Goal: Task Accomplishment & Management: Complete application form

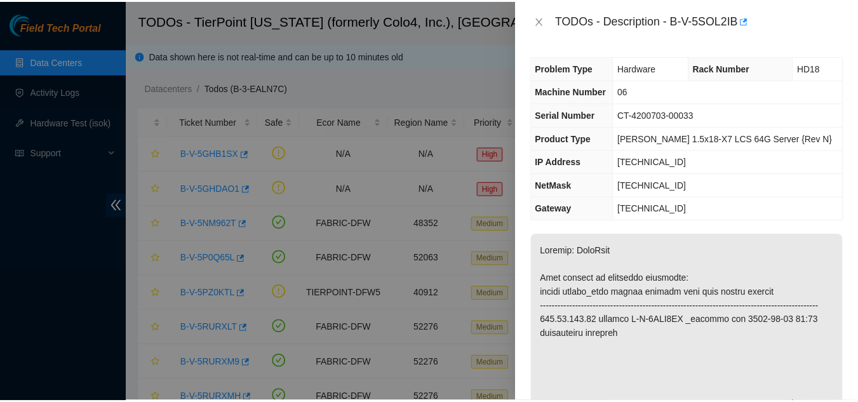
scroll to position [190, 0]
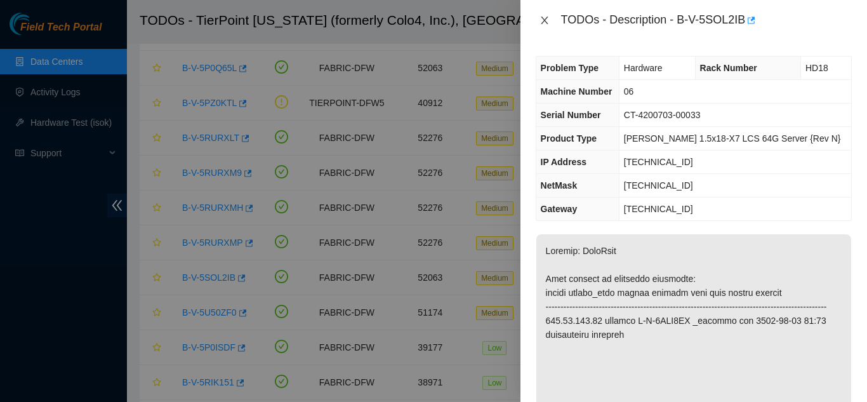
click at [547, 20] on icon "close" at bounding box center [545, 20] width 10 height 10
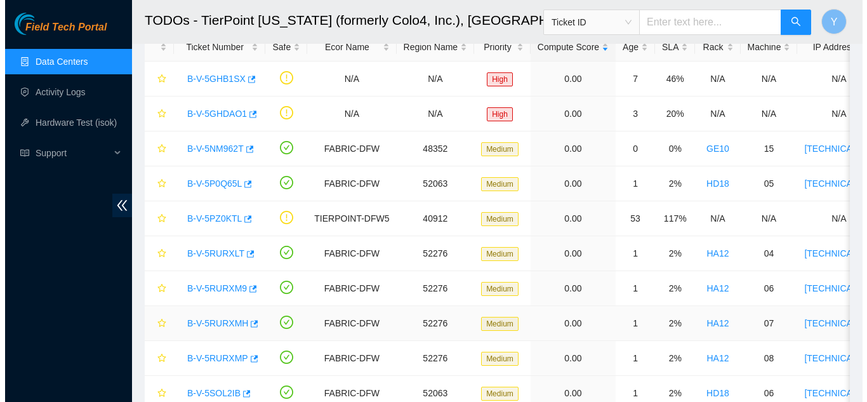
scroll to position [63, 0]
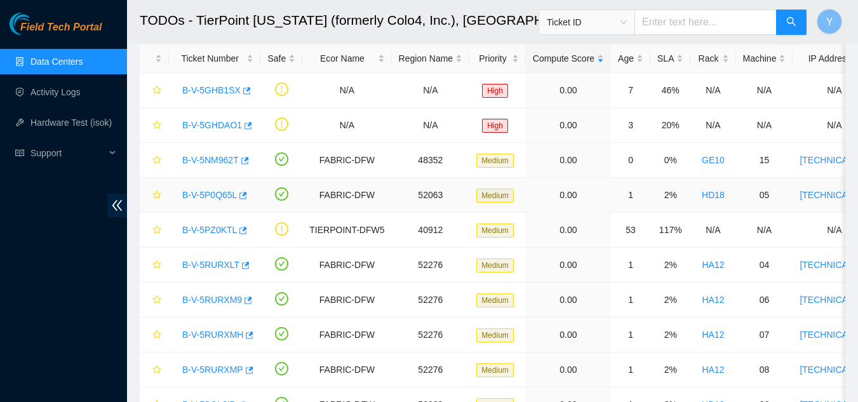
click at [226, 190] on link "B-V-5P0Q65L" at bounding box center [209, 195] width 55 height 10
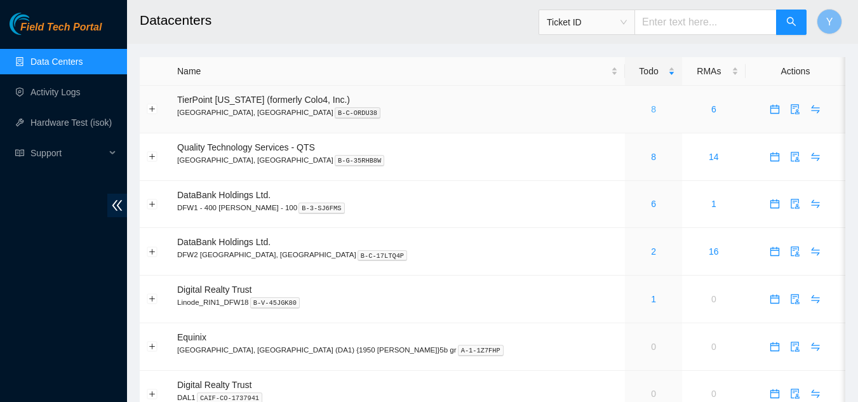
click at [651, 109] on link "8" at bounding box center [653, 109] width 5 height 10
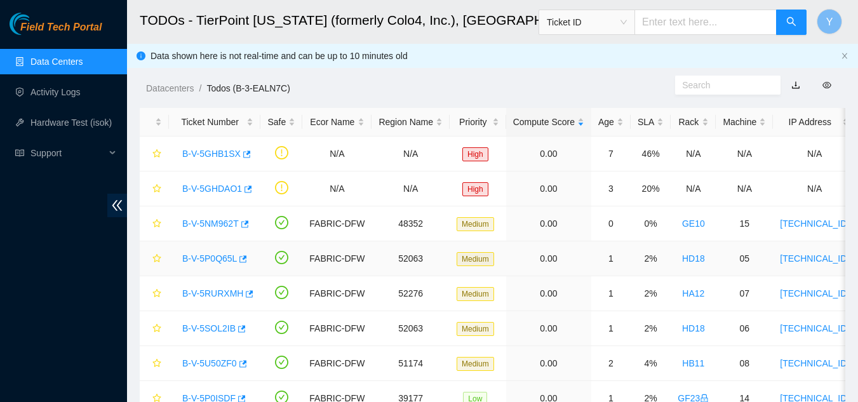
click at [217, 257] on link "B-V-5P0Q65L" at bounding box center [209, 258] width 55 height 10
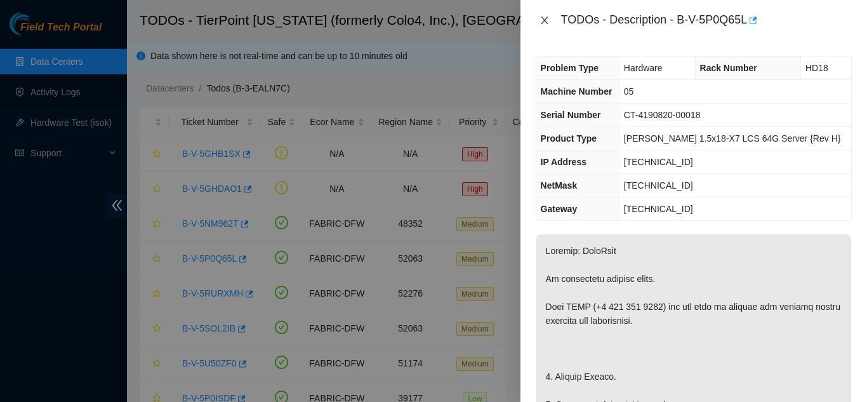
click at [545, 21] on icon "close" at bounding box center [544, 21] width 7 height 8
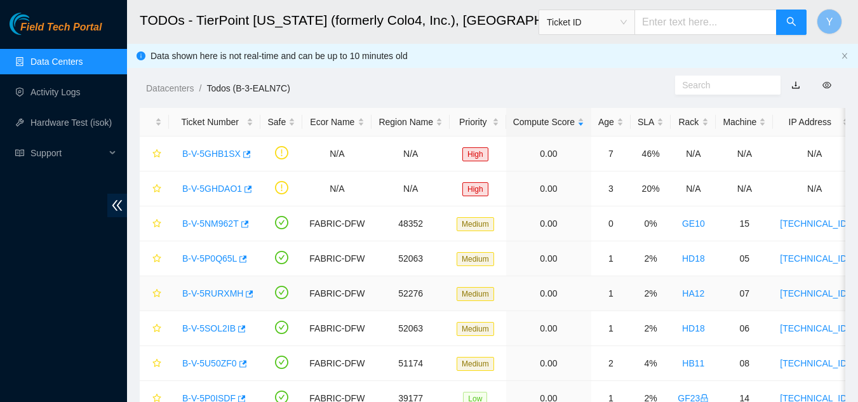
click at [230, 292] on link "B-V-5RURXMH" at bounding box center [212, 293] width 61 height 10
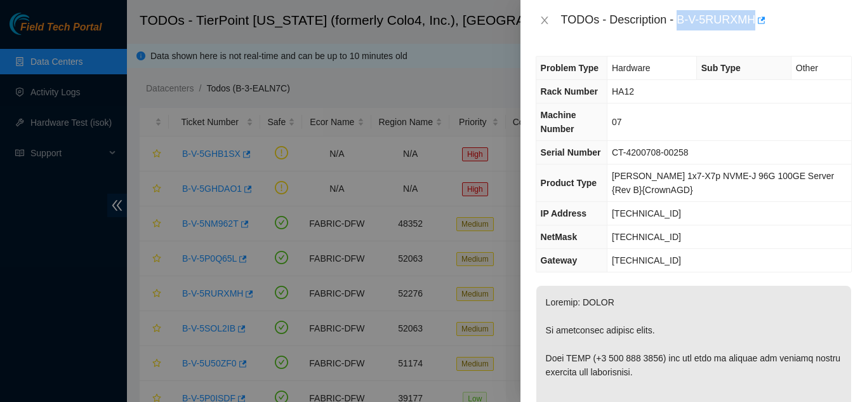
drag, startPoint x: 680, startPoint y: 19, endPoint x: 755, endPoint y: 25, distance: 75.8
click at [755, 25] on div "TODOs - Description - B-V-5RURXMH" at bounding box center [706, 20] width 291 height 20
copy div "B-V-5RURXMH"
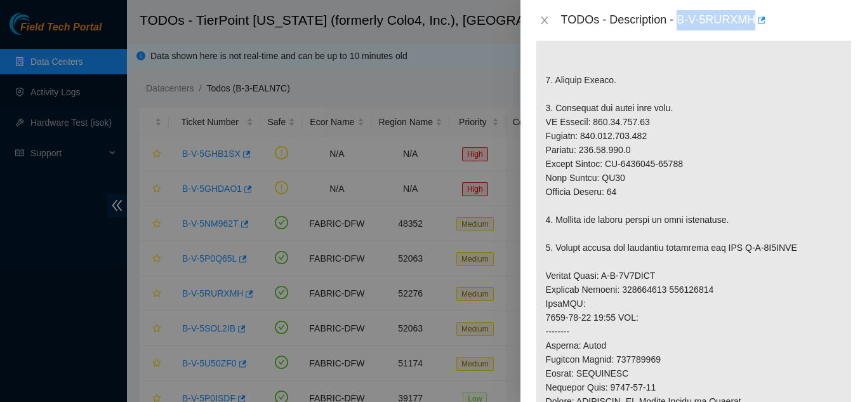
scroll to position [381, 0]
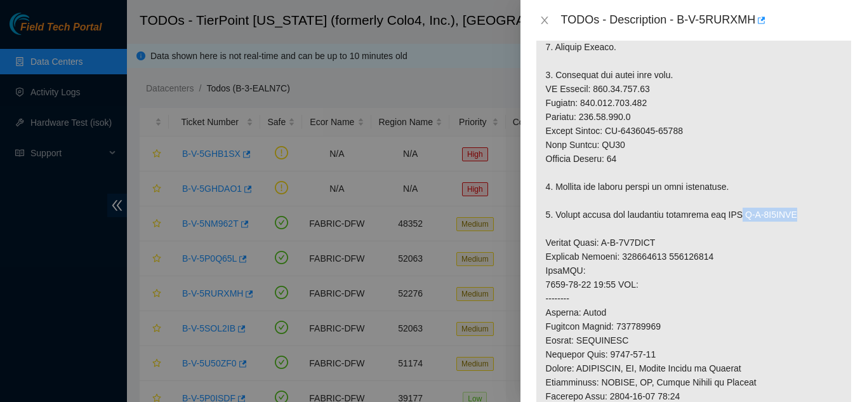
drag, startPoint x: 740, startPoint y: 215, endPoint x: 801, endPoint y: 217, distance: 61.0
click at [799, 216] on p at bounding box center [693, 263] width 315 height 717
copy p "B-V-5S4BVYU"
drag, startPoint x: 601, startPoint y: 240, endPoint x: 659, endPoint y: 244, distance: 57.9
click at [659, 244] on p at bounding box center [693, 263] width 315 height 717
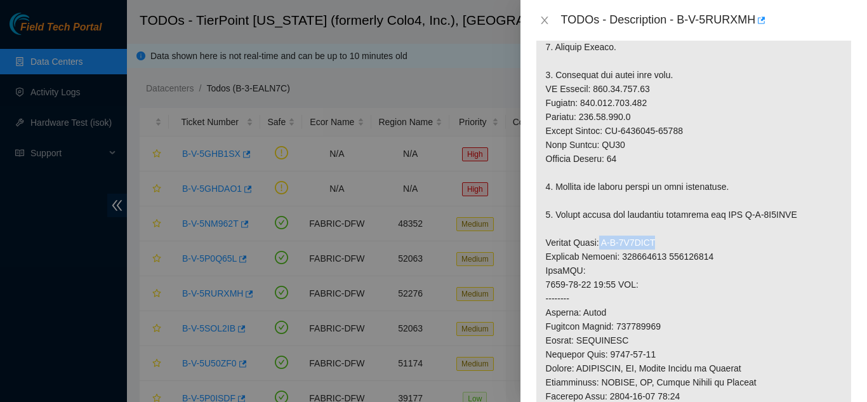
copy p "B-V-5S4BVYK"
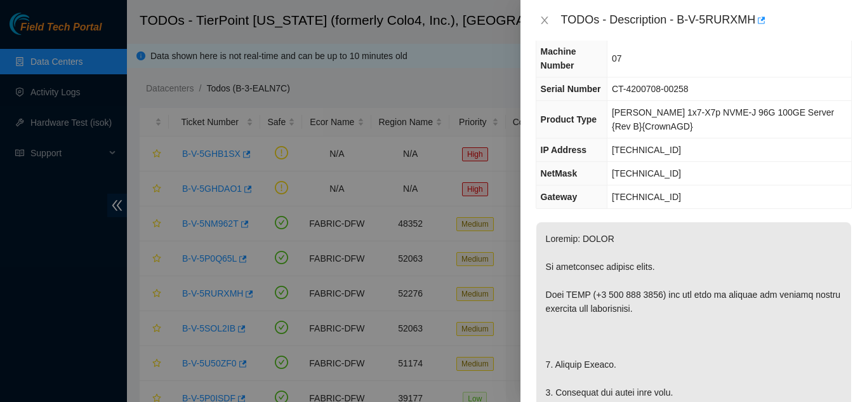
scroll to position [0, 0]
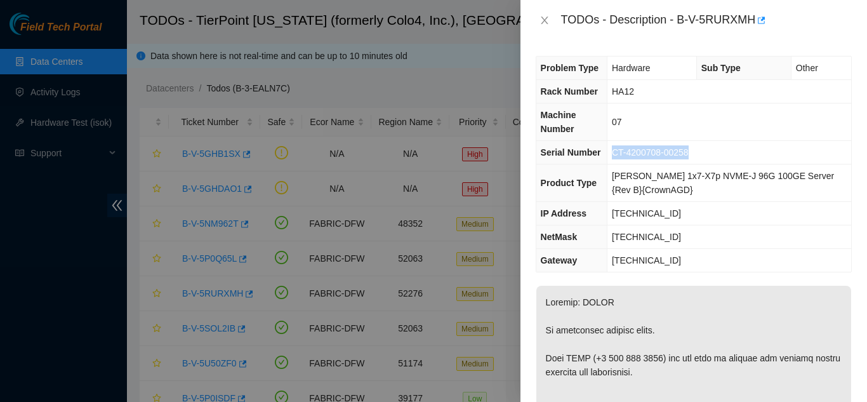
drag, startPoint x: 620, startPoint y: 156, endPoint x: 698, endPoint y: 147, distance: 79.2
click at [698, 147] on td "CT-4200708-00258" at bounding box center [729, 152] width 244 height 23
copy span "CT-4200708-00258"
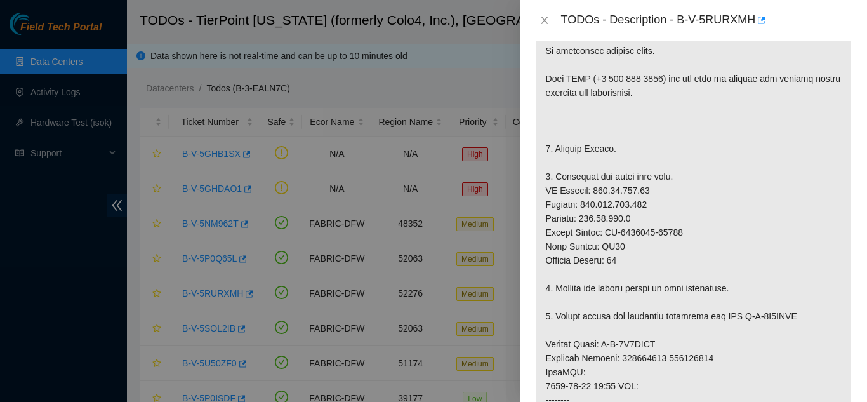
scroll to position [317, 0]
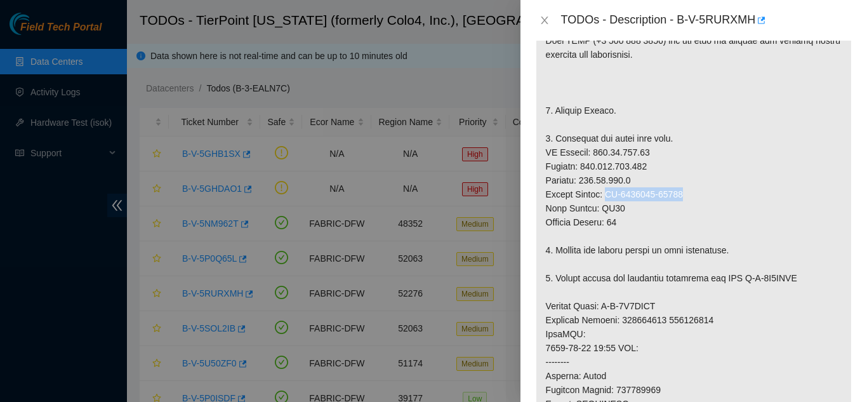
drag, startPoint x: 606, startPoint y: 196, endPoint x: 686, endPoint y: 193, distance: 80.1
click at [684, 193] on p at bounding box center [693, 326] width 315 height 717
copy p "CT-4201015-00134"
drag, startPoint x: 668, startPoint y: 321, endPoint x: 715, endPoint y: 319, distance: 47.7
click at [715, 319] on p at bounding box center [693, 326] width 315 height 717
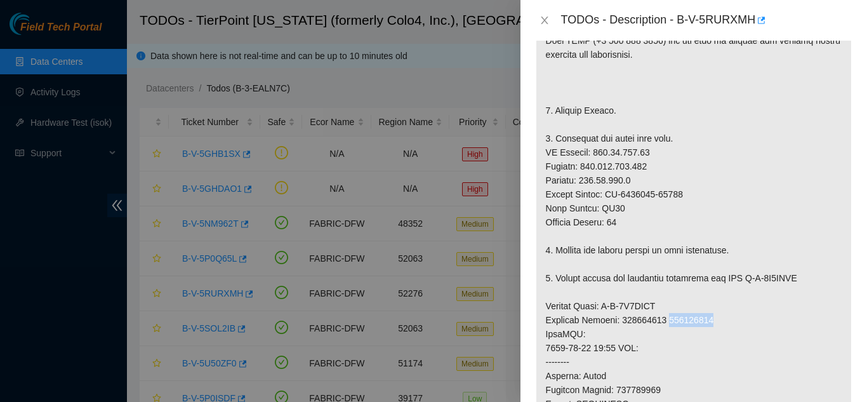
copy p "387801579"
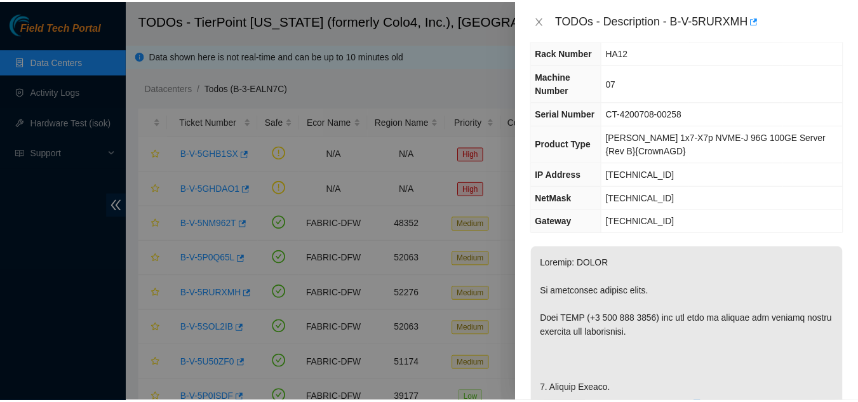
scroll to position [0, 0]
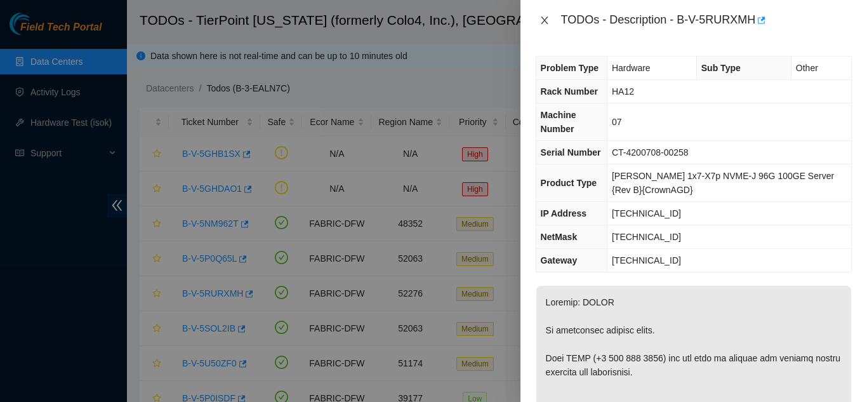
click at [543, 22] on icon "close" at bounding box center [544, 21] width 7 height 8
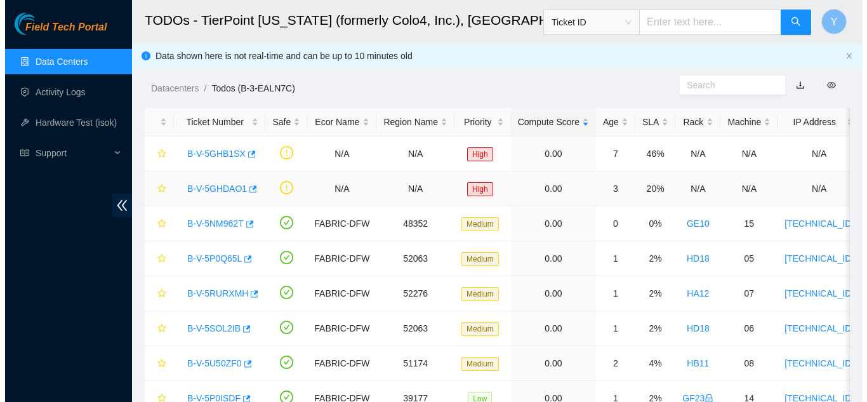
scroll to position [63, 0]
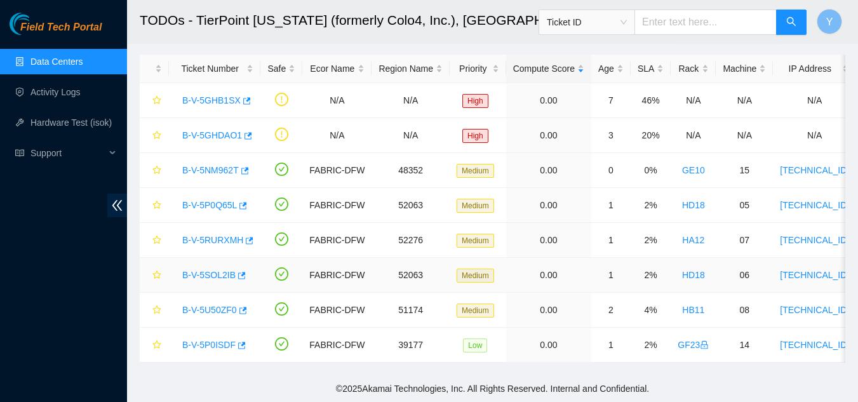
click at [208, 270] on link "B-V-5SOL2IB" at bounding box center [208, 275] width 53 height 10
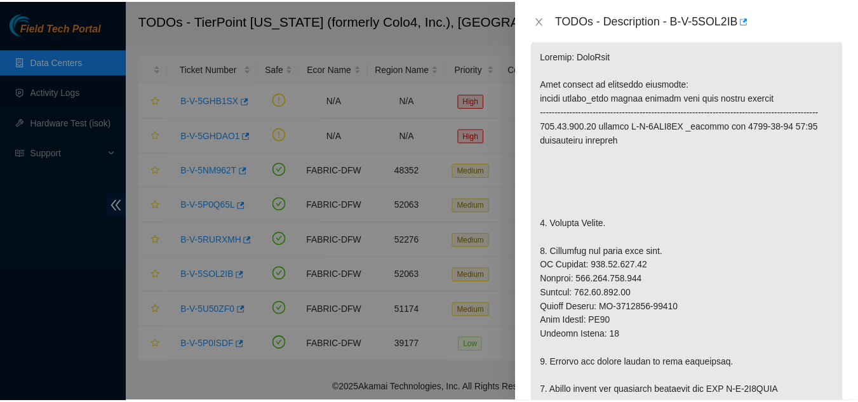
scroll to position [196, 0]
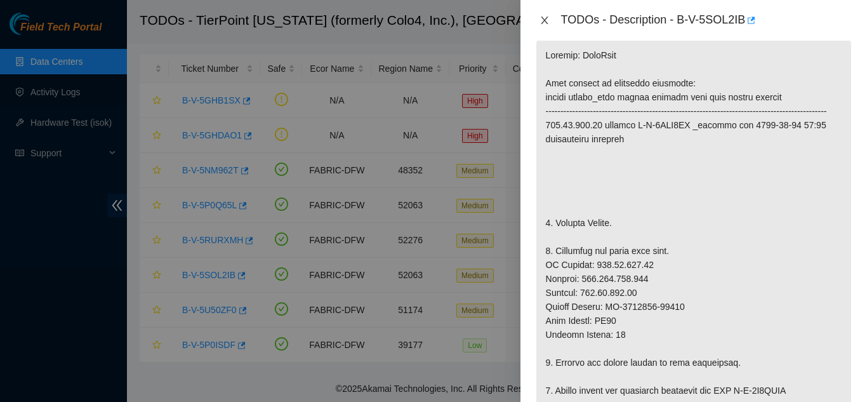
click at [542, 20] on icon "close" at bounding box center [545, 20] width 10 height 10
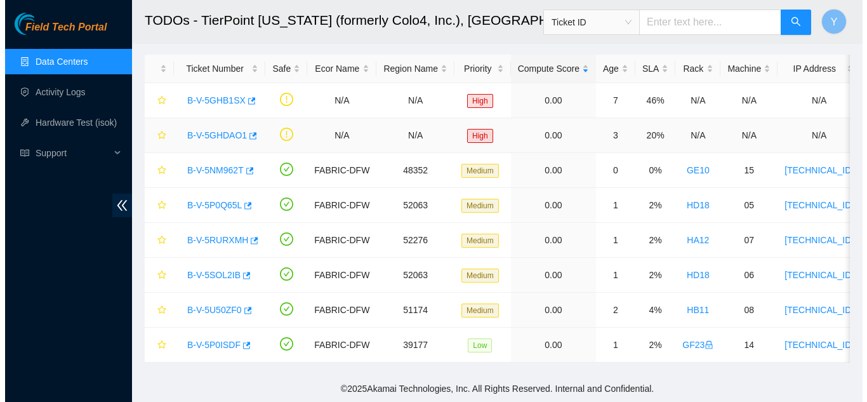
scroll to position [237, 0]
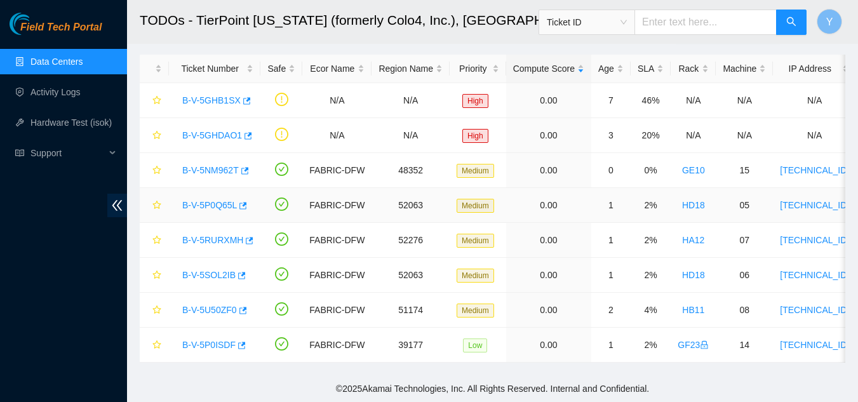
click at [212, 200] on link "B-V-5P0Q65L" at bounding box center [209, 205] width 55 height 10
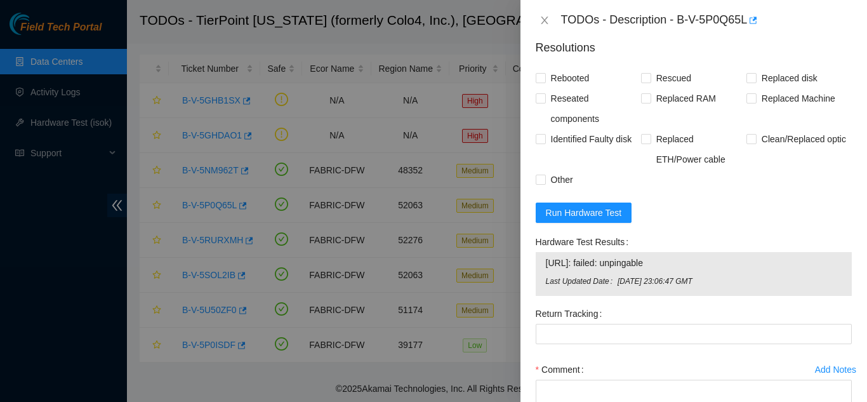
scroll to position [1021, 0]
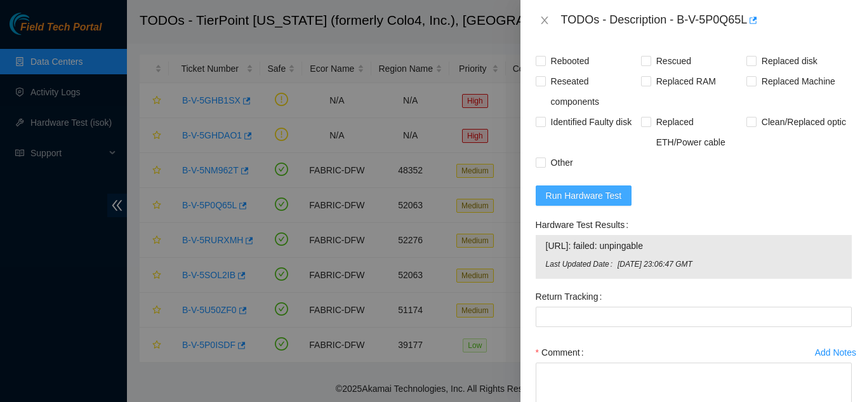
click at [581, 198] on span "Run Hardware Test" at bounding box center [584, 196] width 76 height 14
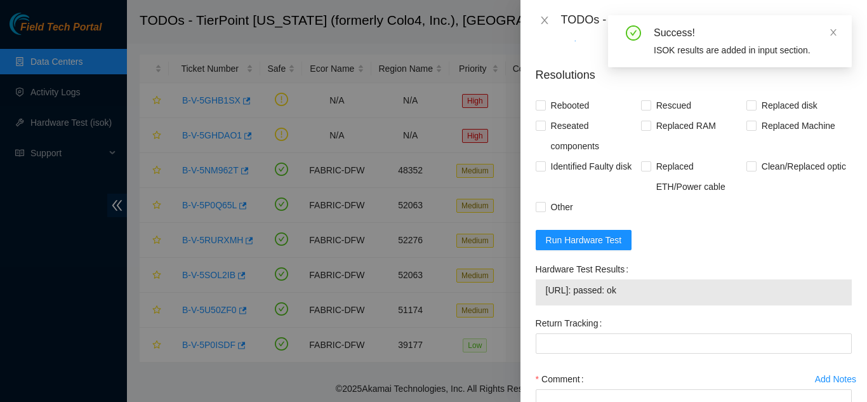
scroll to position [957, 0]
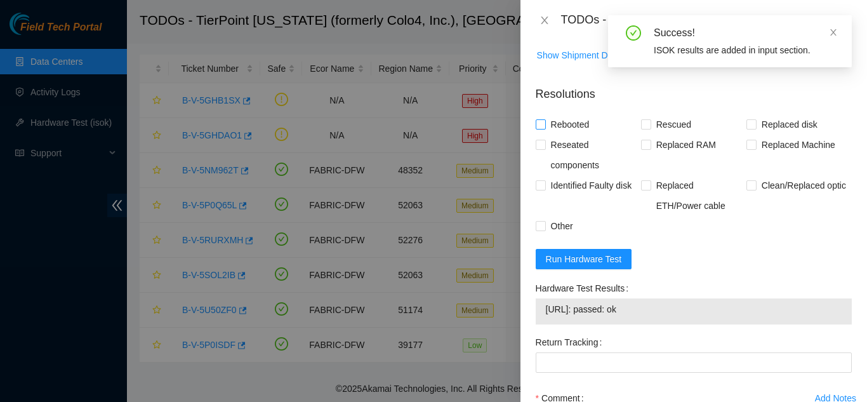
click at [539, 123] on input "Rebooted" at bounding box center [540, 123] width 9 height 9
checkbox input "true"
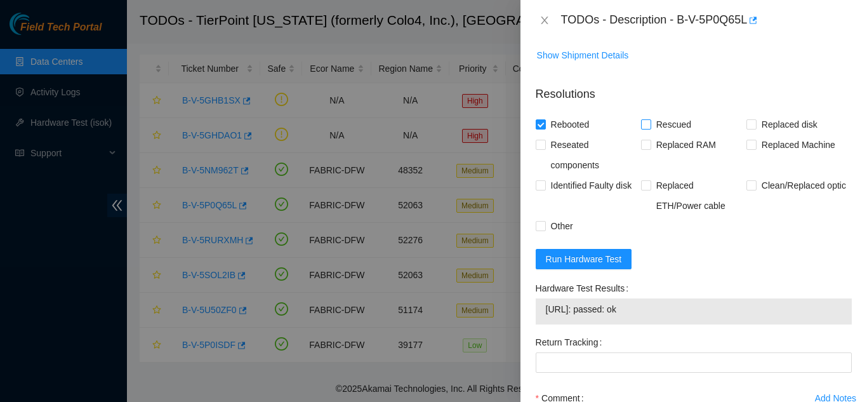
click at [644, 124] on input "Rescued" at bounding box center [645, 123] width 9 height 9
checkbox input "true"
click at [747, 143] on input "Replaced Machine" at bounding box center [751, 144] width 9 height 9
checkbox input "true"
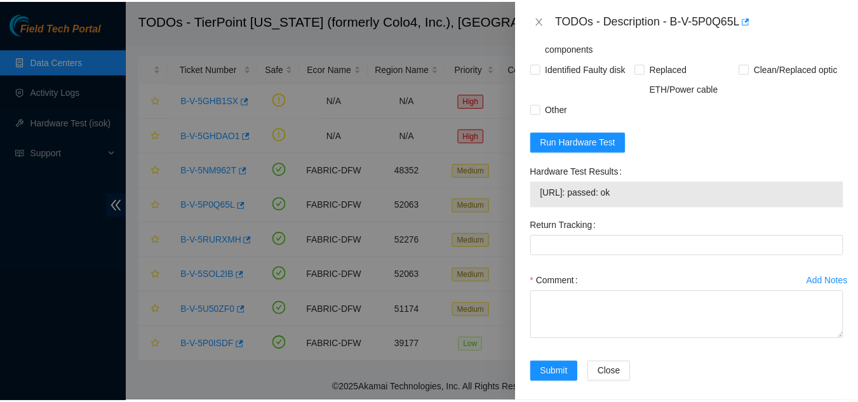
scroll to position [1084, 0]
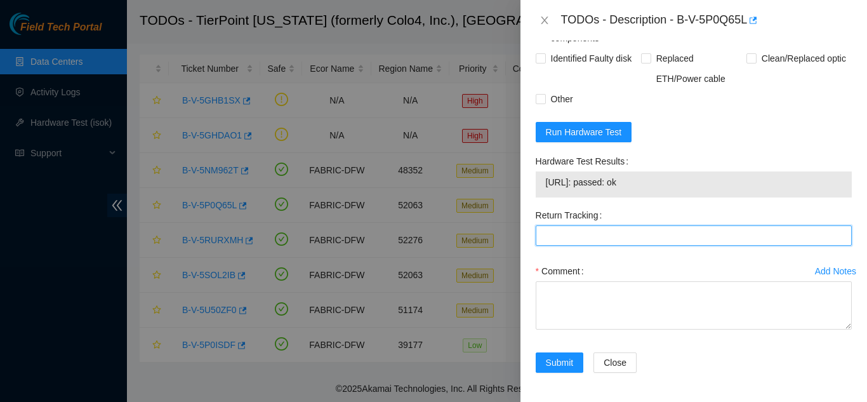
click at [620, 236] on Tracking "Return Tracking" at bounding box center [694, 235] width 316 height 20
paste Tracking "(9612018)969028700237315"
type Tracking "(9612018)969028700237315"
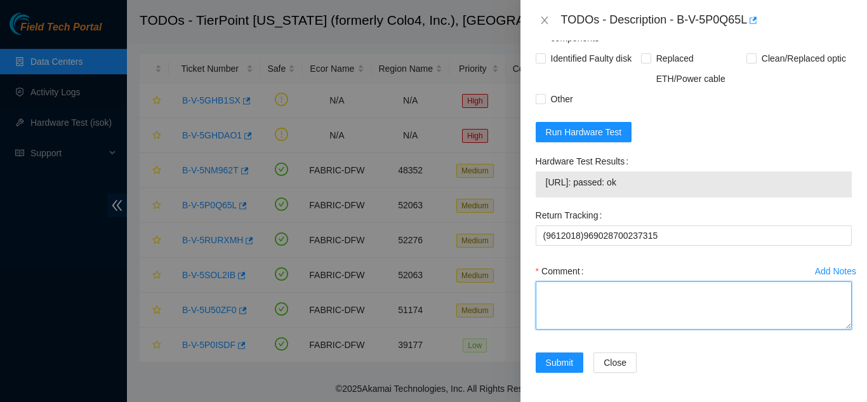
click at [571, 293] on textarea "Comment" at bounding box center [694, 305] width 316 height 48
paste textarea "Shut down machine properly, located faulty disk and replaced with new disk (S/N…"
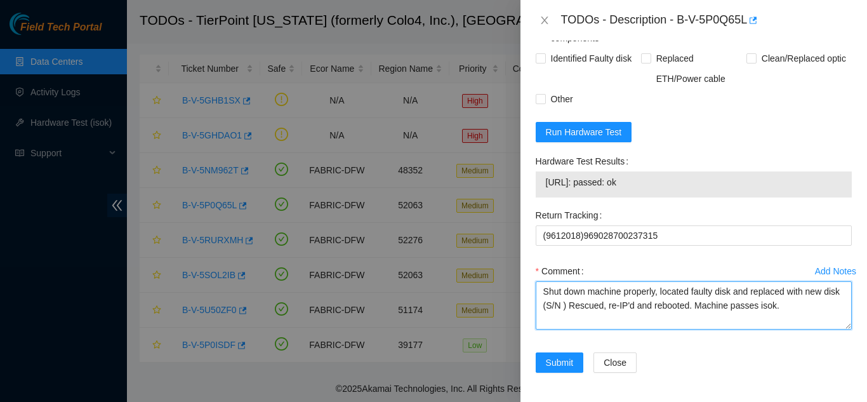
drag, startPoint x: 580, startPoint y: 307, endPoint x: 587, endPoint y: 313, distance: 8.5
click at [581, 307] on textarea "Shut down machine properly, located faulty disk and replaced with new disk (S/N…" at bounding box center [694, 305] width 316 height 48
paste textarea "CT-4190819-00163"
click at [732, 293] on textarea "Shut down machine properly, located faulty disk and replaced with new disk (CT-…" at bounding box center [694, 305] width 316 height 48
click at [577, 309] on textarea "Shut down machine properly, located faulty machine and replaced with new disk (…" at bounding box center [694, 305] width 316 height 48
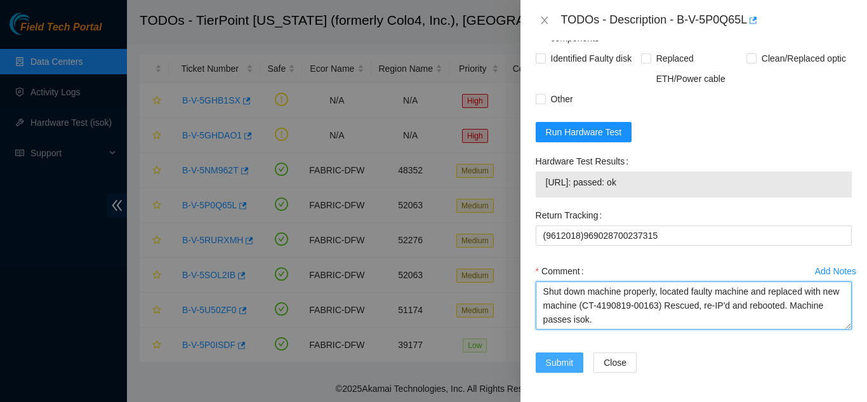
type textarea "Shut down machine properly, located faulty machine and replaced with new machin…"
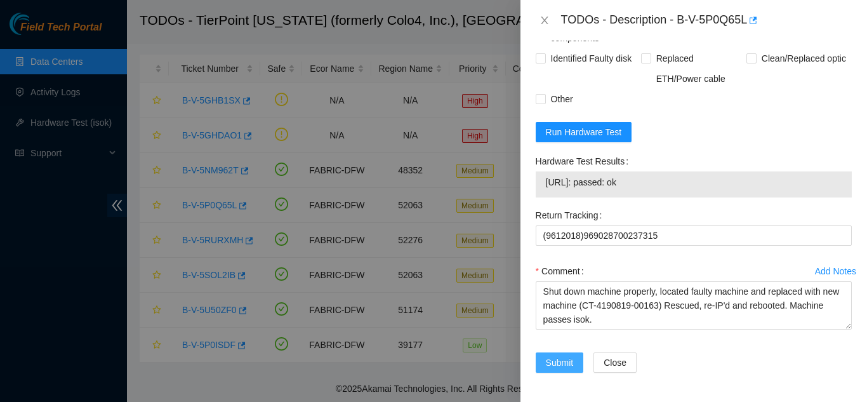
click at [558, 359] on span "Submit" at bounding box center [560, 363] width 28 height 14
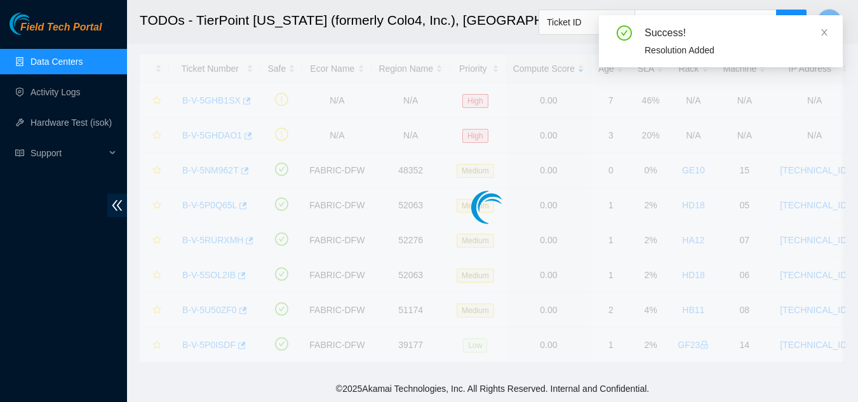
scroll to position [28, 0]
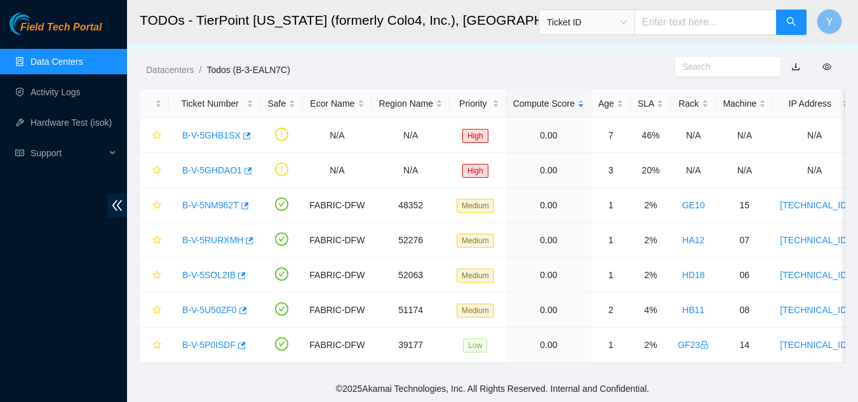
click at [83, 64] on link "Data Centers" at bounding box center [56, 62] width 52 height 10
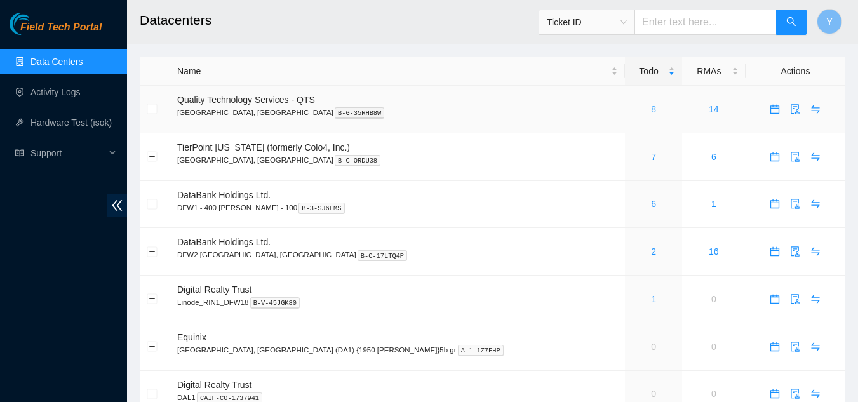
click at [651, 111] on link "8" at bounding box center [653, 109] width 5 height 10
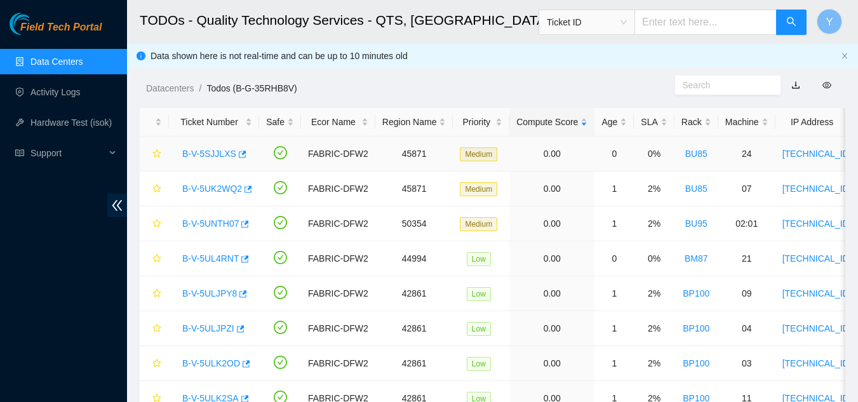
click at [213, 154] on link "B-V-5SJJLXS" at bounding box center [209, 154] width 54 height 10
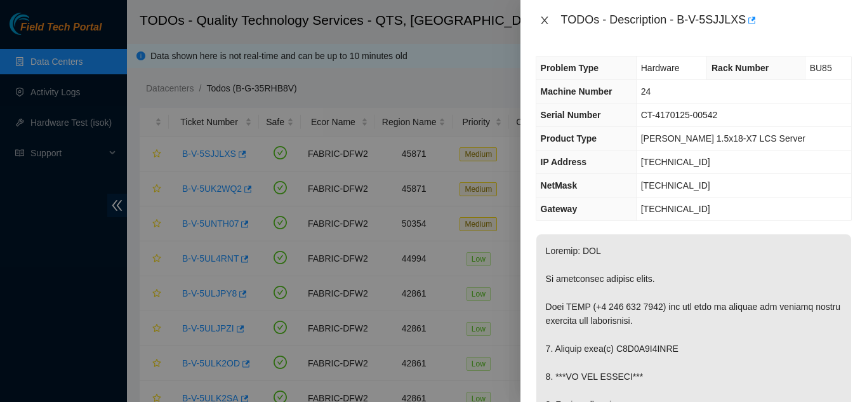
click at [546, 22] on icon "close" at bounding box center [544, 21] width 7 height 8
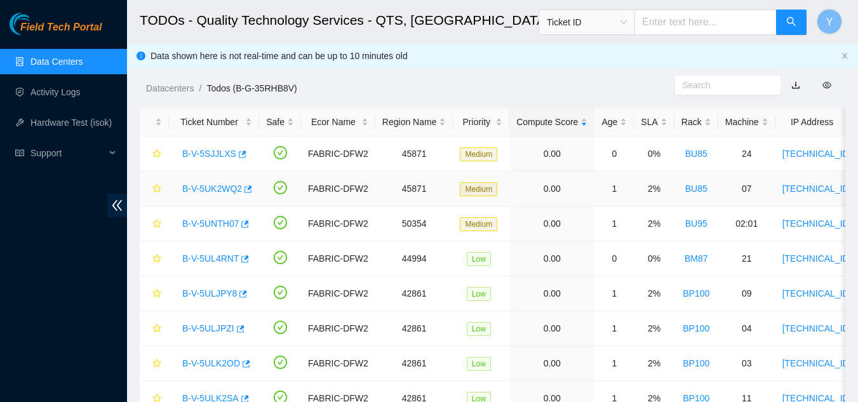
click at [217, 187] on link "B-V-5UK2WQ2" at bounding box center [212, 188] width 60 height 10
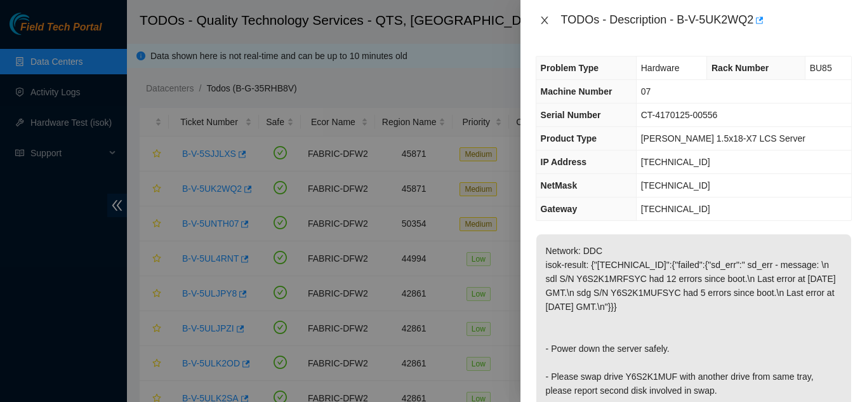
click at [544, 21] on icon "close" at bounding box center [544, 21] width 7 height 8
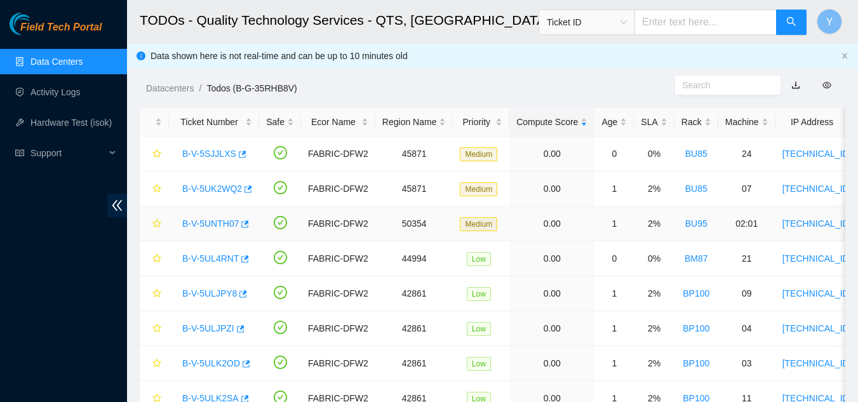
click at [218, 224] on link "B-V-5UNTH07" at bounding box center [210, 223] width 57 height 10
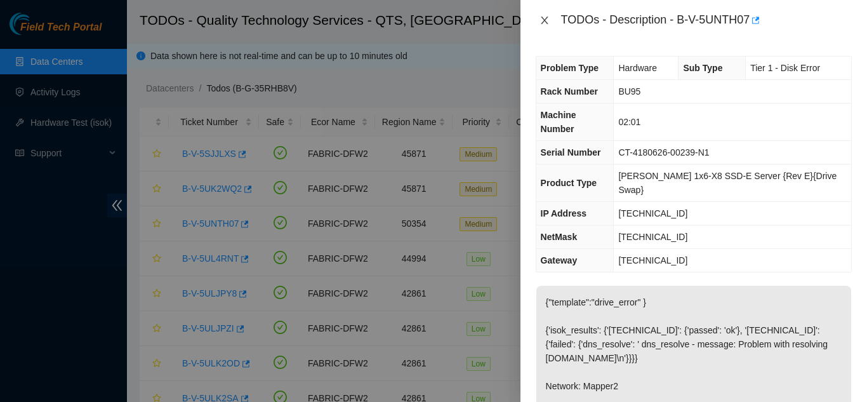
click at [547, 24] on icon "close" at bounding box center [545, 20] width 10 height 10
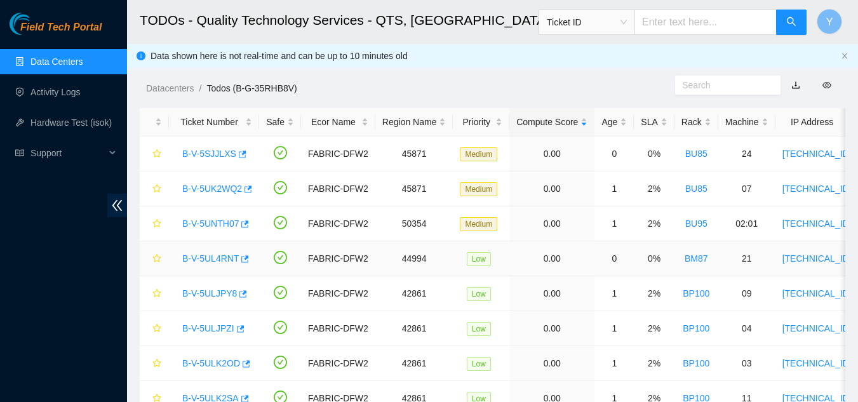
click at [217, 258] on link "B-V-5UL4RNT" at bounding box center [210, 258] width 57 height 10
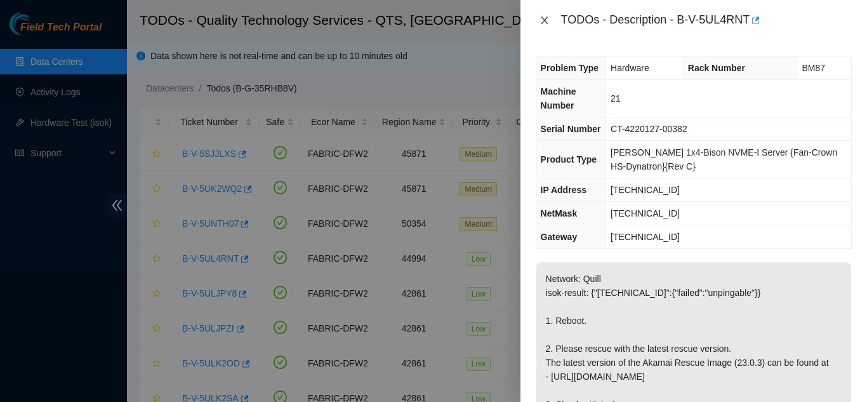
click at [547, 20] on icon "close" at bounding box center [545, 20] width 10 height 10
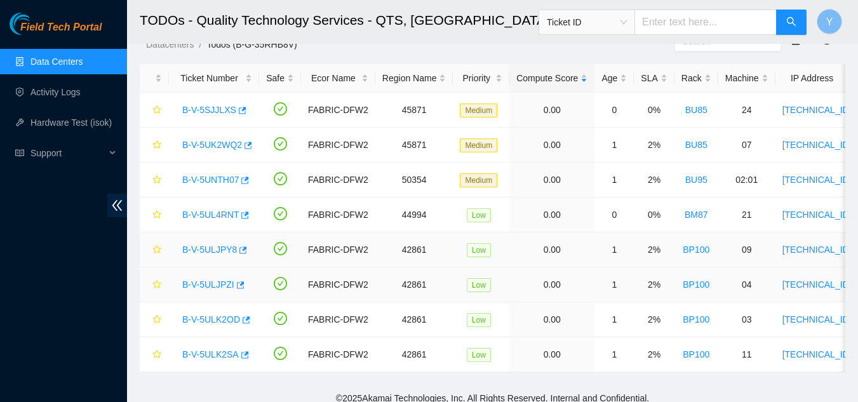
scroll to position [63, 0]
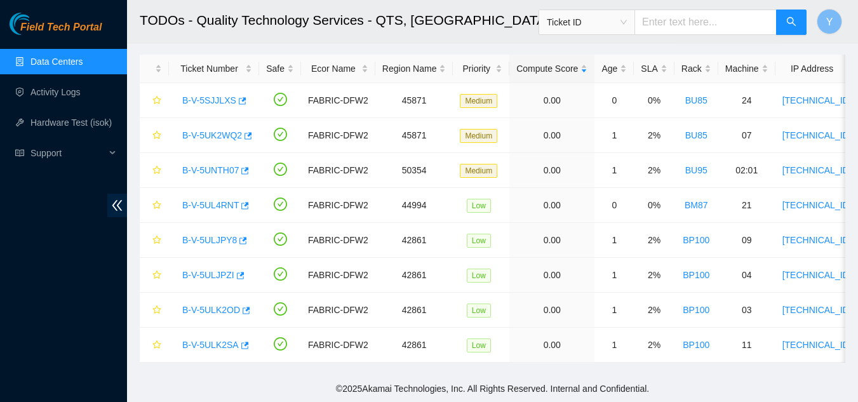
click at [74, 61] on link "Data Centers" at bounding box center [56, 62] width 52 height 10
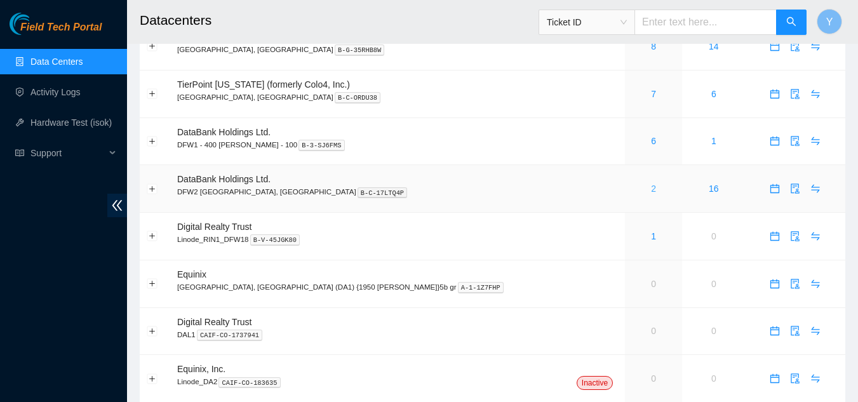
click at [651, 188] on link "2" at bounding box center [653, 188] width 5 height 10
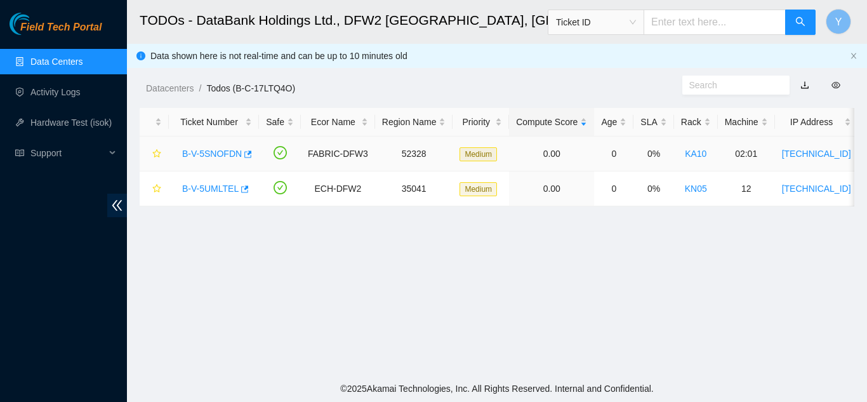
click at [222, 152] on link "B-V-5SNOFDN" at bounding box center [212, 154] width 60 height 10
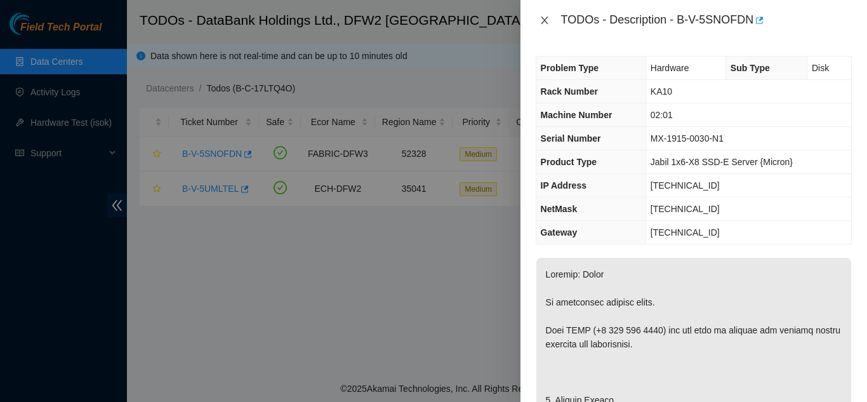
click at [545, 20] on icon "close" at bounding box center [545, 20] width 10 height 10
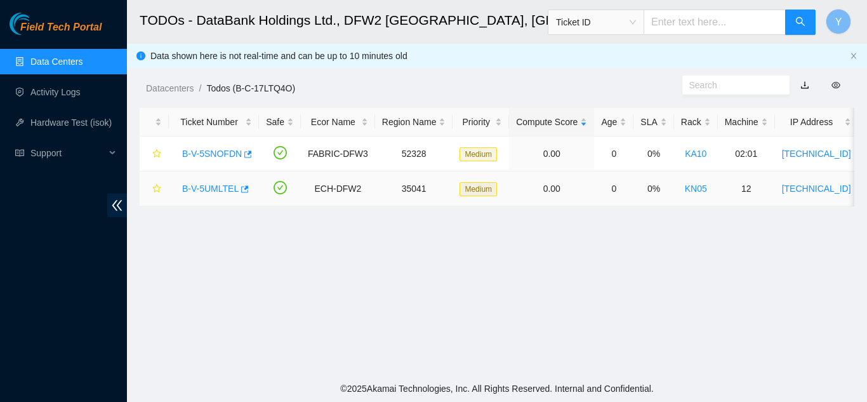
click at [211, 189] on link "B-V-5UMLTEL" at bounding box center [210, 188] width 57 height 10
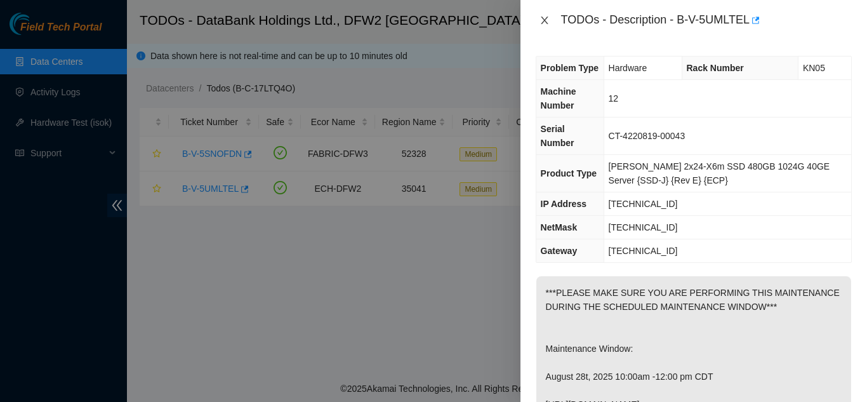
click at [543, 18] on icon "close" at bounding box center [545, 20] width 10 height 10
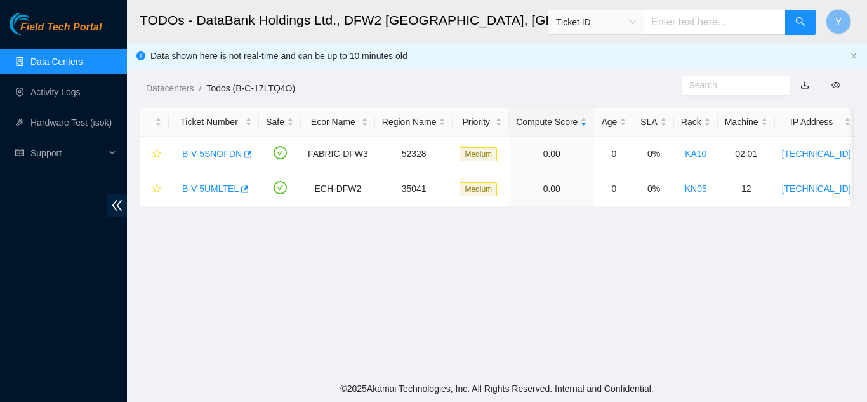
click at [83, 65] on link "Data Centers" at bounding box center [56, 62] width 52 height 10
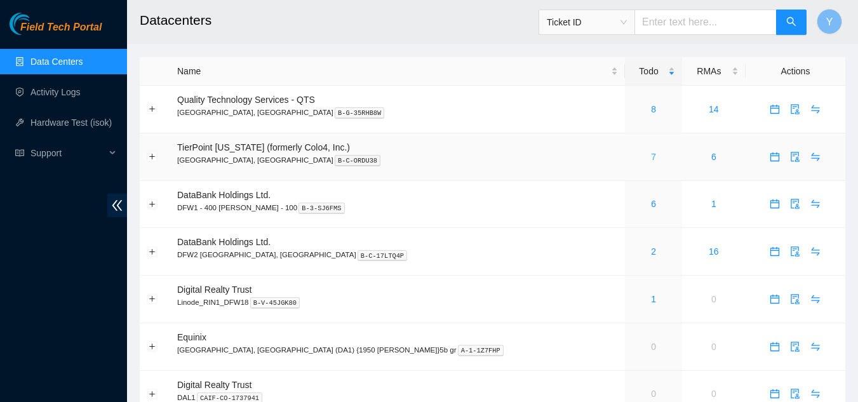
click at [651, 157] on link "7" at bounding box center [653, 157] width 5 height 10
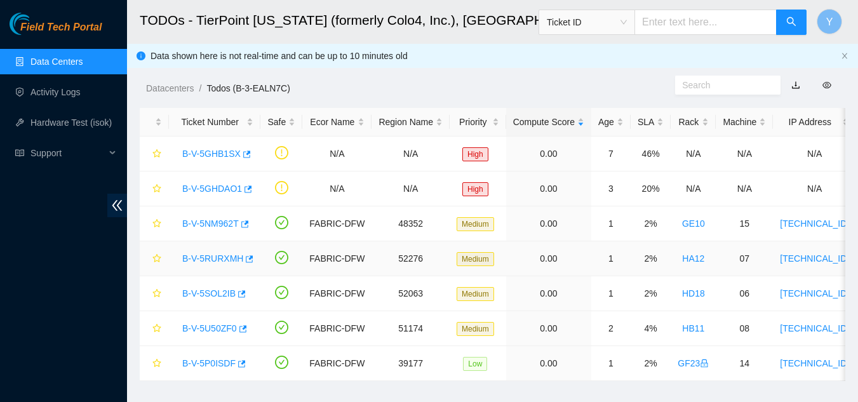
click at [227, 258] on link "B-V-5RURXMH" at bounding box center [212, 258] width 61 height 10
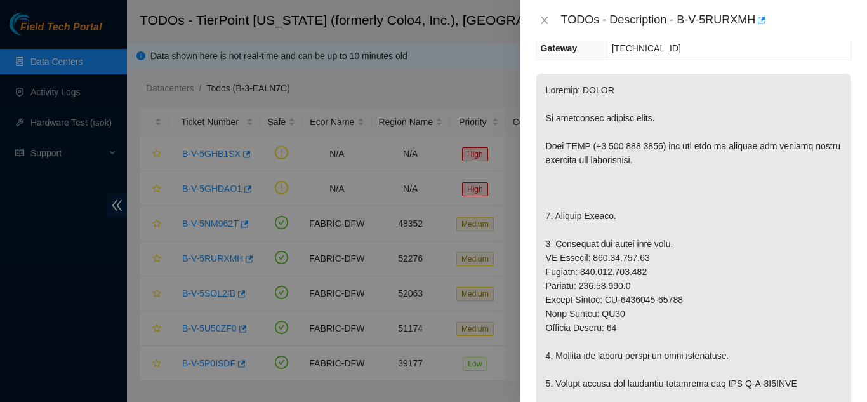
scroll to position [213, 0]
click at [547, 20] on icon "close" at bounding box center [545, 20] width 10 height 10
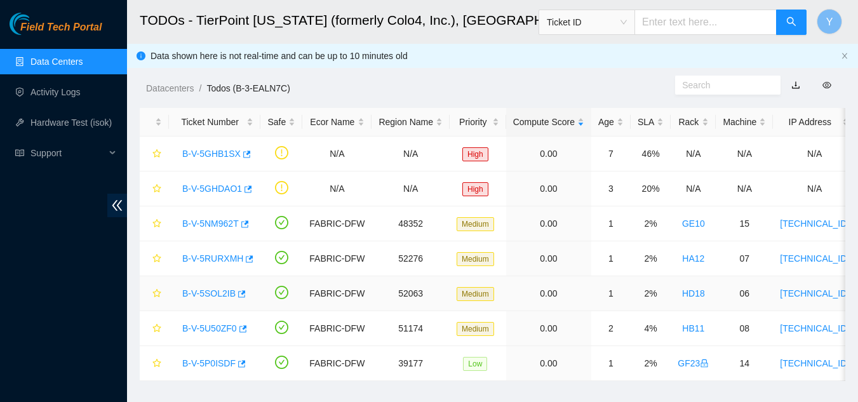
click at [206, 294] on link "B-V-5SOL2IB" at bounding box center [208, 293] width 53 height 10
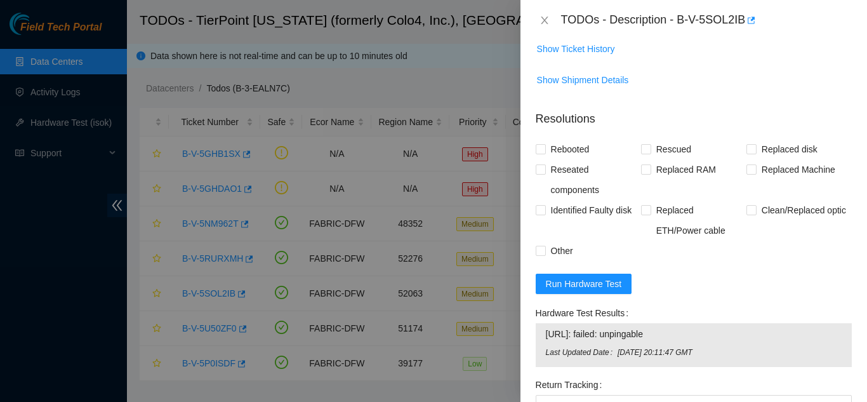
scroll to position [1038, 0]
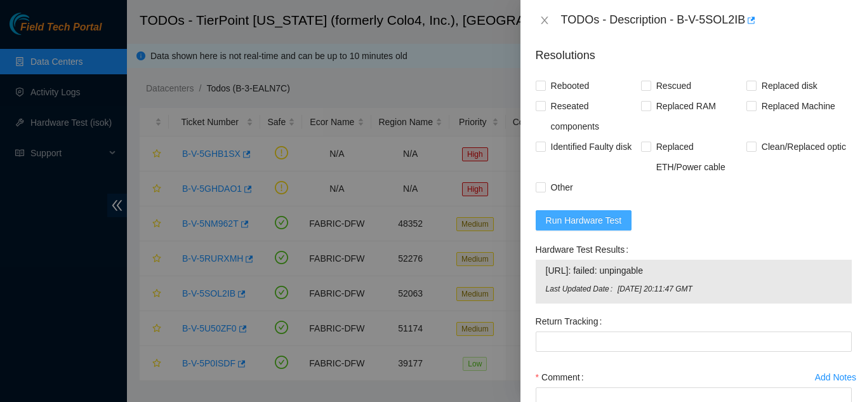
click at [594, 227] on span "Run Hardware Test" at bounding box center [584, 220] width 76 height 14
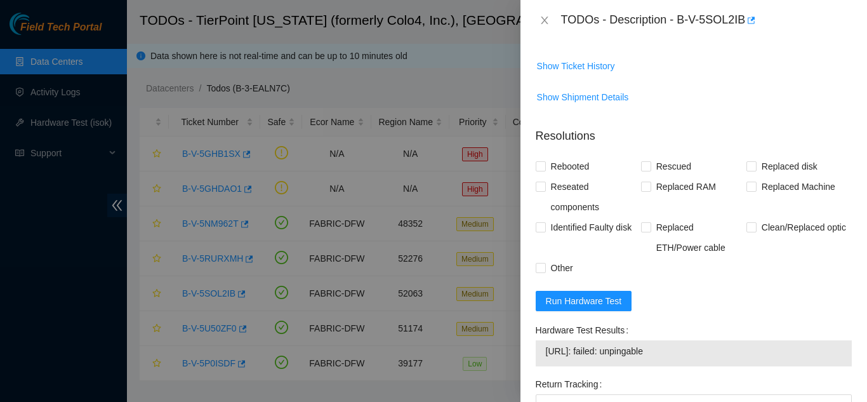
scroll to position [958, 0]
click at [587, 307] on span "Run Hardware Test" at bounding box center [584, 300] width 76 height 14
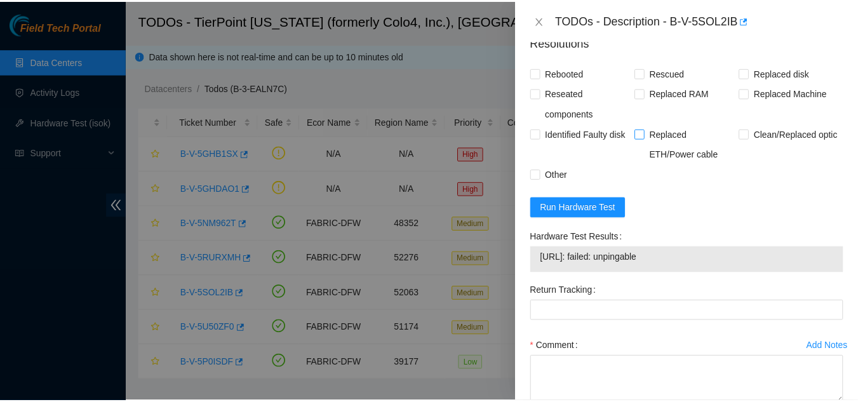
scroll to position [1051, 0]
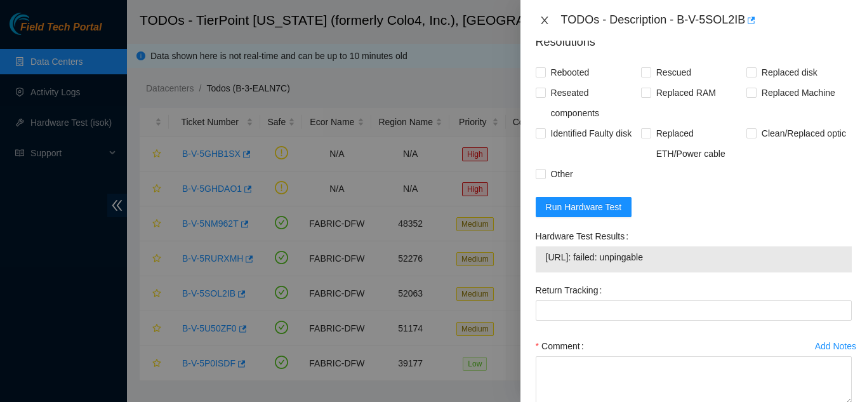
click at [547, 22] on icon "close" at bounding box center [545, 20] width 10 height 10
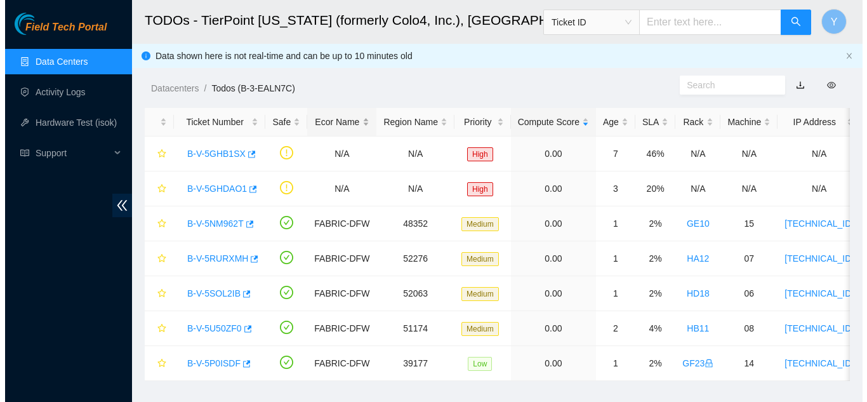
scroll to position [339, 0]
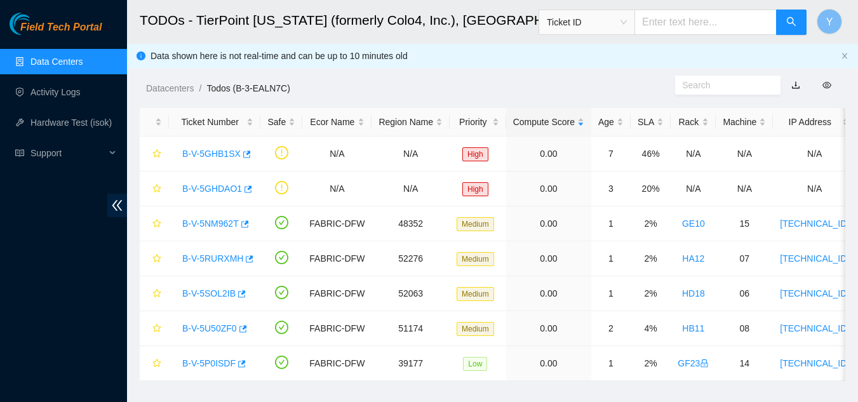
click at [83, 63] on link "Data Centers" at bounding box center [56, 62] width 52 height 10
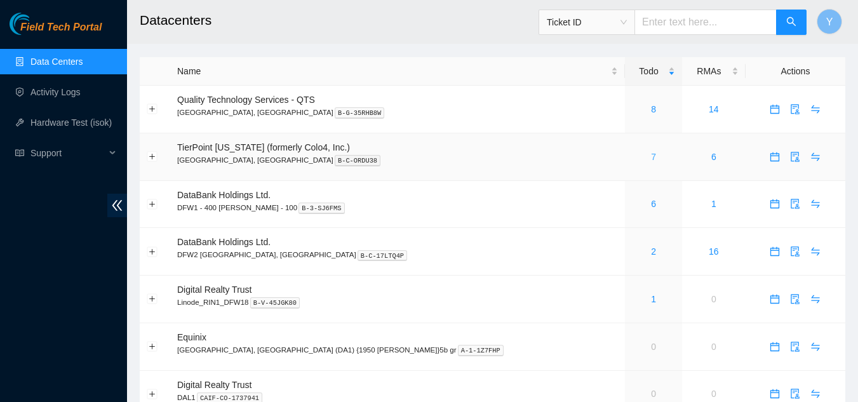
click at [651, 157] on link "7" at bounding box center [653, 157] width 5 height 10
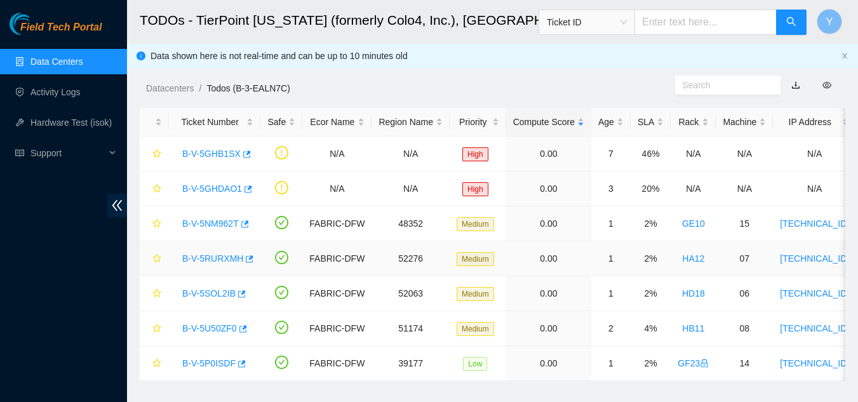
click at [213, 256] on link "B-V-5RURXMH" at bounding box center [212, 258] width 61 height 10
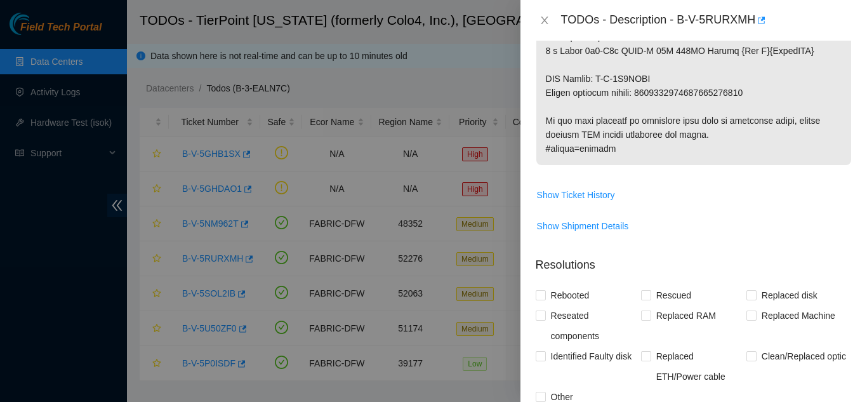
scroll to position [889, 0]
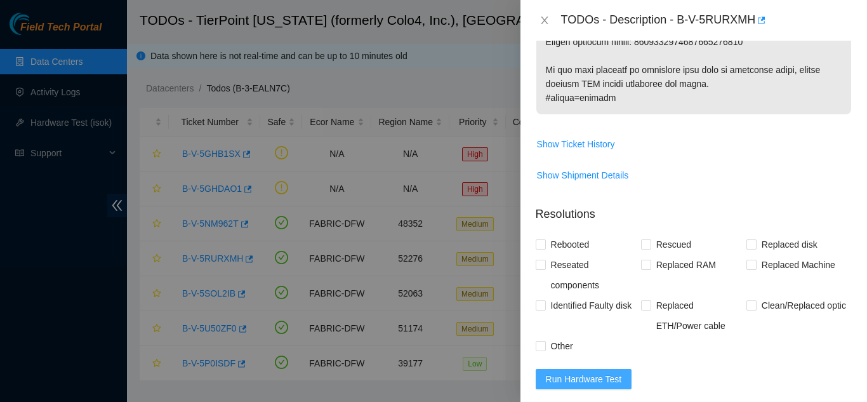
click at [576, 373] on span "Run Hardware Test" at bounding box center [584, 379] width 76 height 14
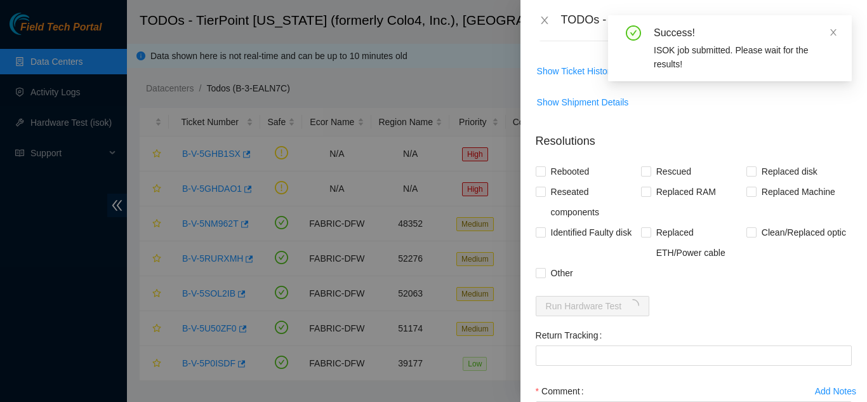
scroll to position [1016, 0]
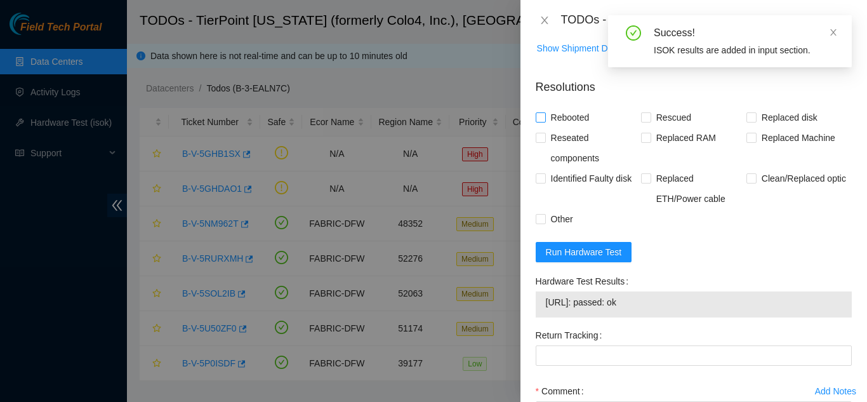
click at [538, 119] on input "Rebooted" at bounding box center [540, 116] width 9 height 9
checkbox input "true"
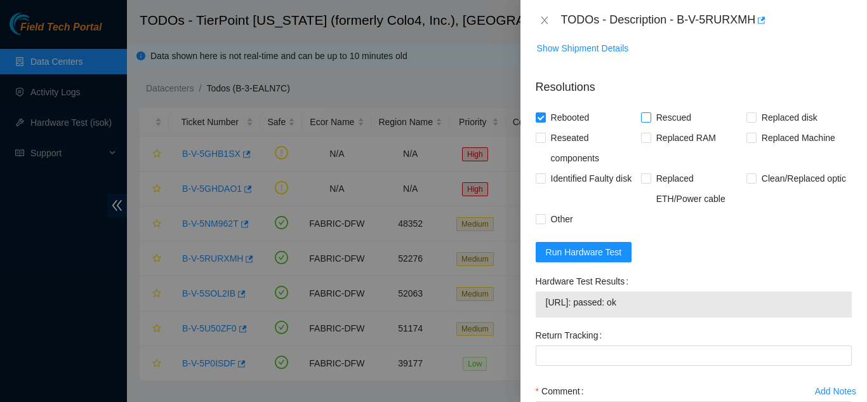
click at [644, 119] on input "Rescued" at bounding box center [645, 116] width 9 height 9
checkbox input "true"
click at [747, 139] on input "Replaced Machine" at bounding box center [751, 137] width 9 height 9
checkbox input "true"
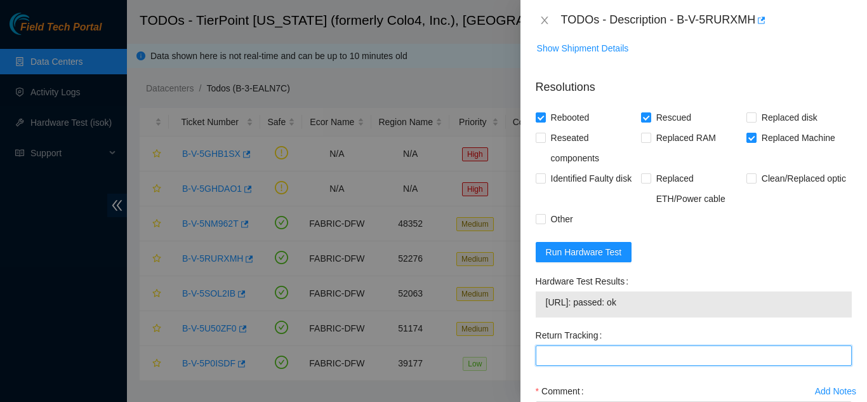
click at [601, 355] on Tracking "Return Tracking" at bounding box center [694, 355] width 316 height 20
paste Tracking "(9612018)969028700237292"
type Tracking "(9612018)969028700237292"
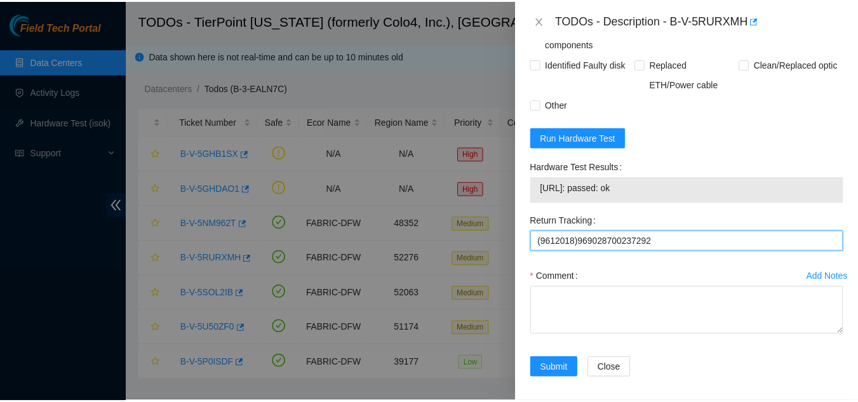
scroll to position [1137, 0]
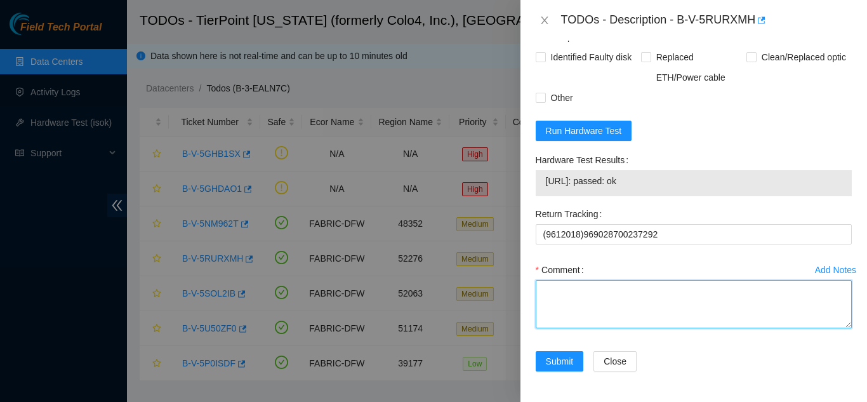
click at [569, 286] on textarea "Comment" at bounding box center [694, 304] width 316 height 48
paste textarea "Shut down machine properly, located faulty disk and replaced with new disk (S/N…"
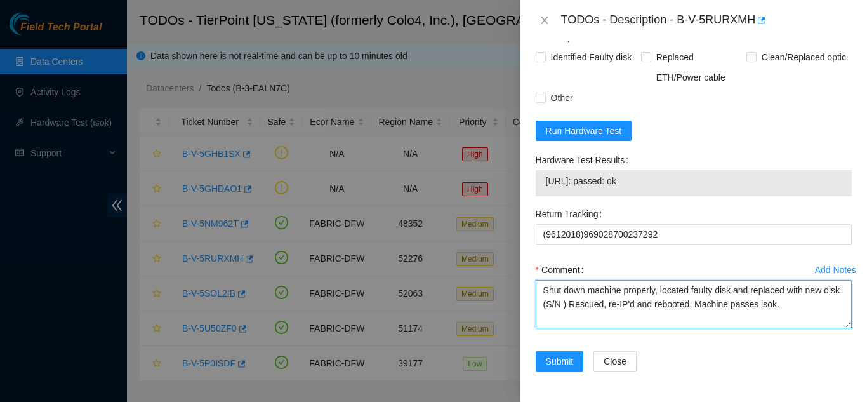
click at [731, 289] on textarea "Shut down machine properly, located faulty disk and replaced with new disk (S/N…" at bounding box center [694, 304] width 316 height 48
click at [576, 305] on textarea "Shut down machine properly, located faulty machine and replaced with new disk (…" at bounding box center [694, 304] width 316 height 48
click at [615, 302] on textarea "Shut down machine properly, located faulty machine and replaced with new machin…" at bounding box center [694, 304] width 316 height 48
paste textarea "CT-4201015-00134"
type textarea "Shut down machine properly, located faulty machine and replaced with new machin…"
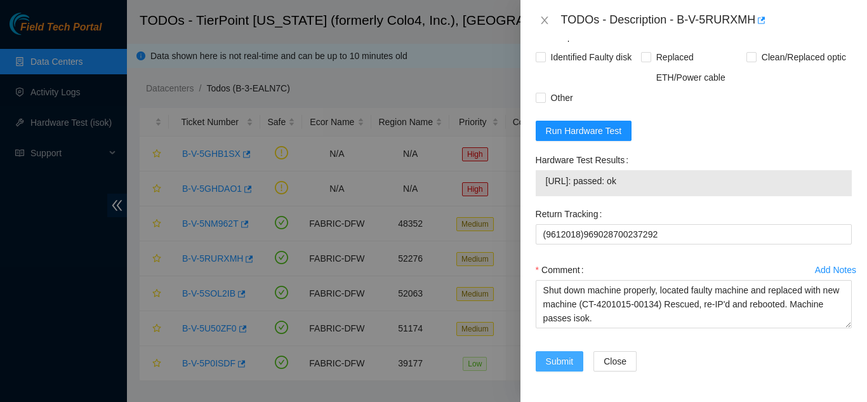
click at [560, 358] on span "Submit" at bounding box center [560, 361] width 28 height 14
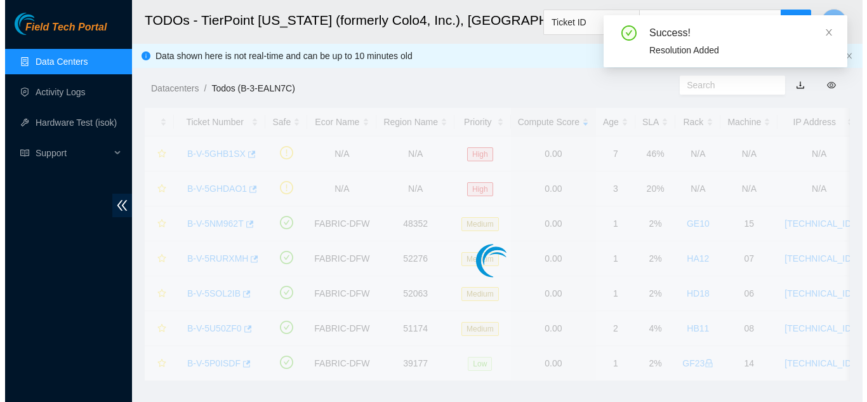
scroll to position [389, 0]
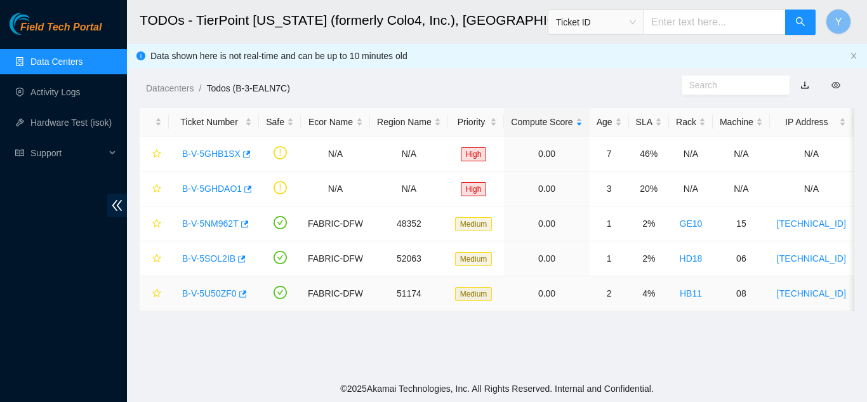
click at [220, 289] on link "B-V-5U50ZF0" at bounding box center [209, 293] width 55 height 10
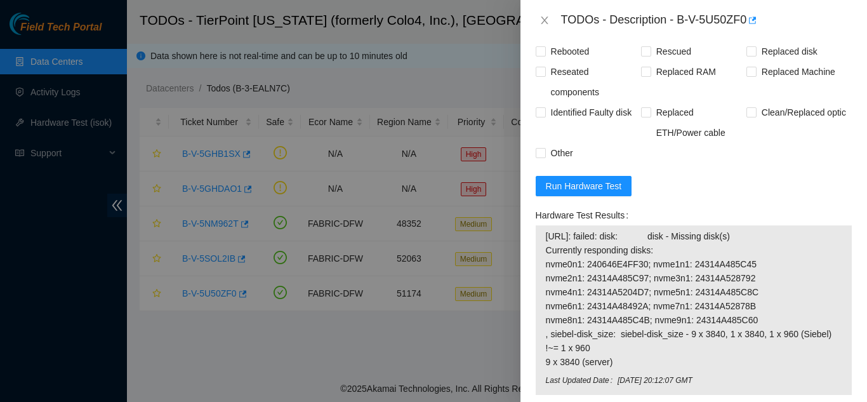
scroll to position [895, 0]
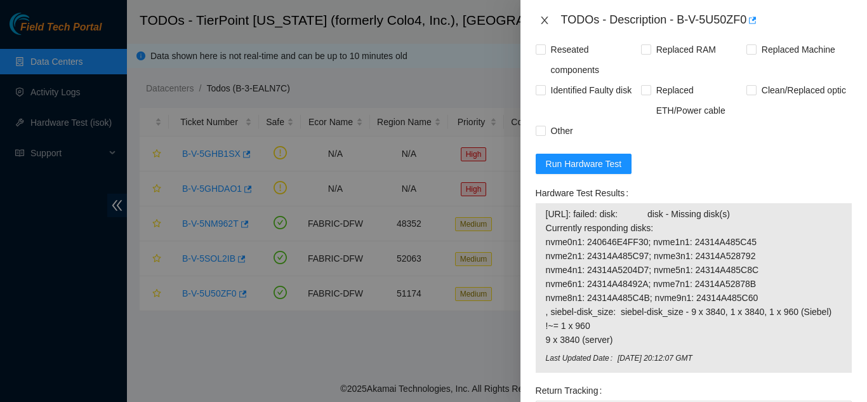
click at [546, 19] on icon "close" at bounding box center [544, 21] width 7 height 8
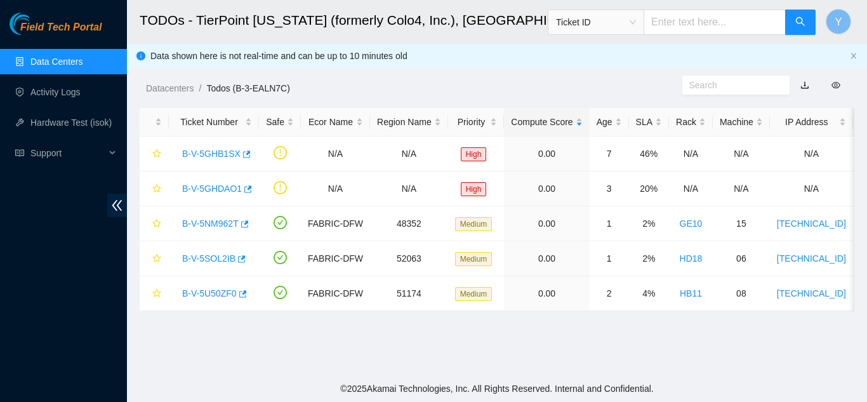
scroll to position [199, 0]
click at [206, 222] on link "B-V-5NM962T" at bounding box center [210, 223] width 57 height 10
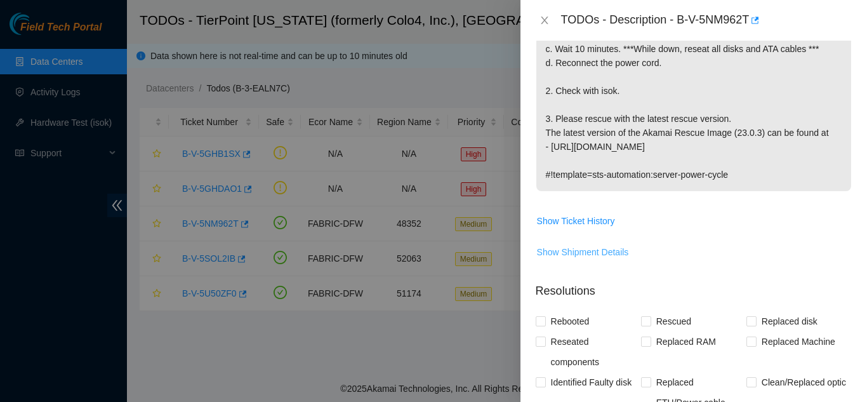
scroll to position [537, 0]
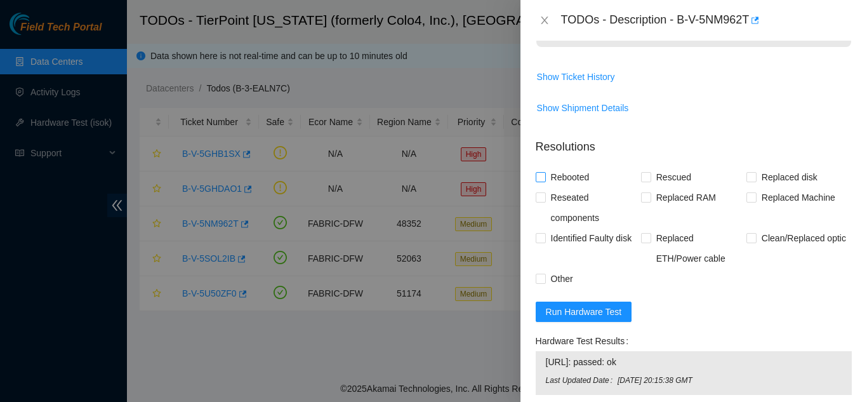
drag, startPoint x: 542, startPoint y: 179, endPoint x: 550, endPoint y: 178, distance: 8.3
click at [541, 180] on input "Rebooted" at bounding box center [540, 176] width 9 height 9
checkbox input "true"
click at [641, 173] on input "Rescued" at bounding box center [645, 176] width 9 height 9
checkbox input "true"
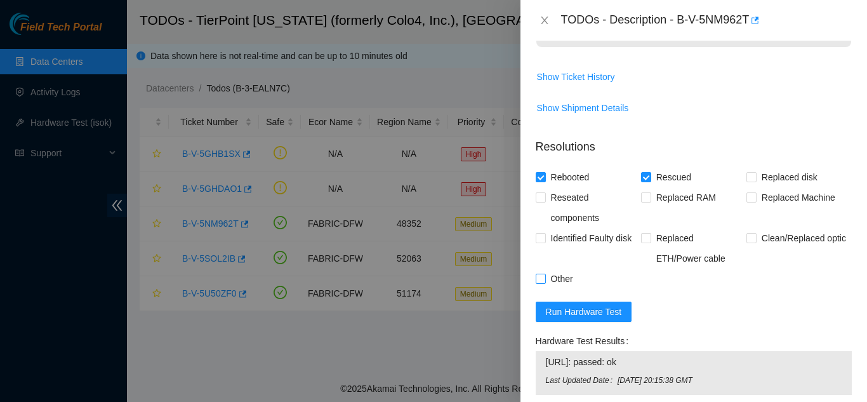
click at [545, 277] on span at bounding box center [541, 279] width 10 height 10
click at [545, 277] on input "Other" at bounding box center [540, 278] width 9 height 9
checkbox input "true"
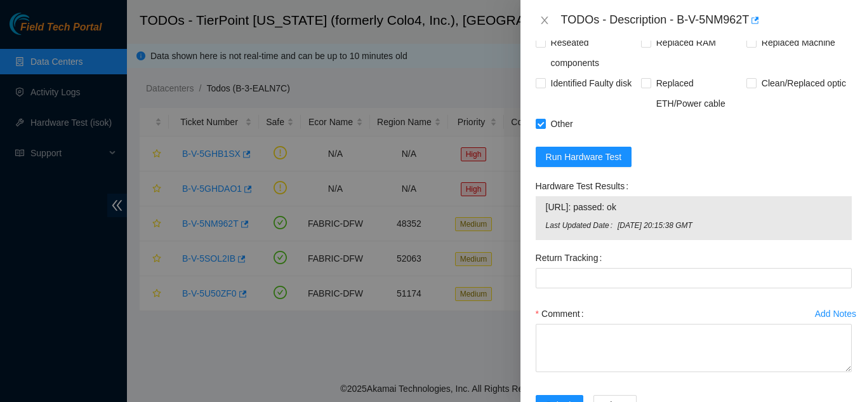
scroll to position [736, 0]
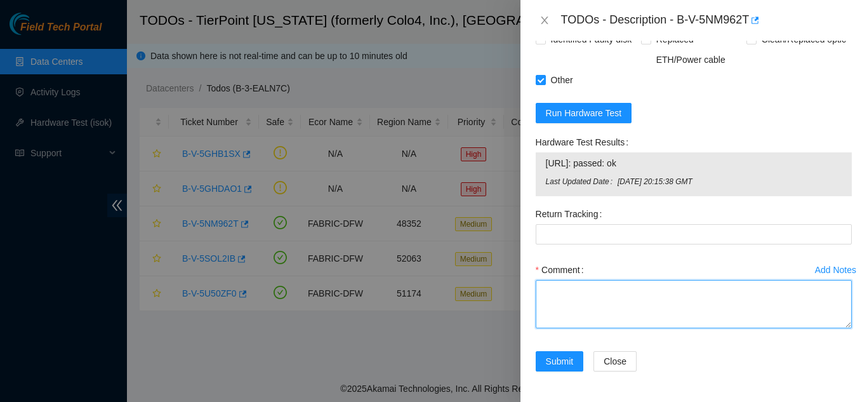
click at [594, 288] on textarea "Comment" at bounding box center [694, 304] width 316 height 48
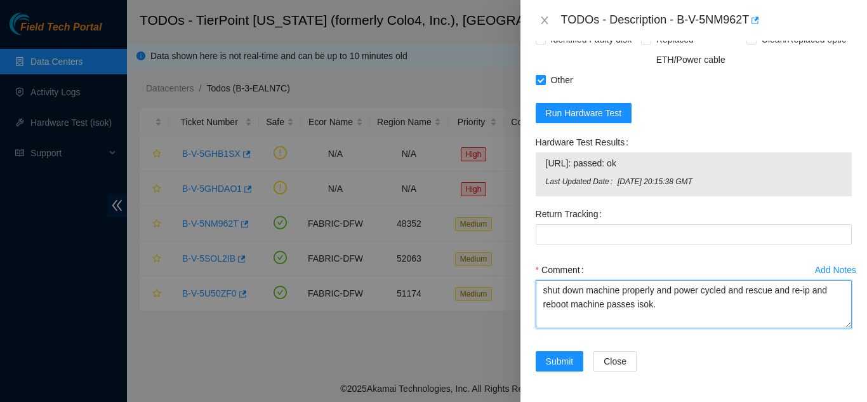
drag, startPoint x: 656, startPoint y: 305, endPoint x: 542, endPoint y: 289, distance: 115.5
click at [542, 289] on textarea "shut down machine properly and power cycled and rescue and re-ip and reboot mac…" at bounding box center [694, 304] width 316 height 48
type textarea "shut down machine properly and power cycled and rescue and re-ip and reboot mac…"
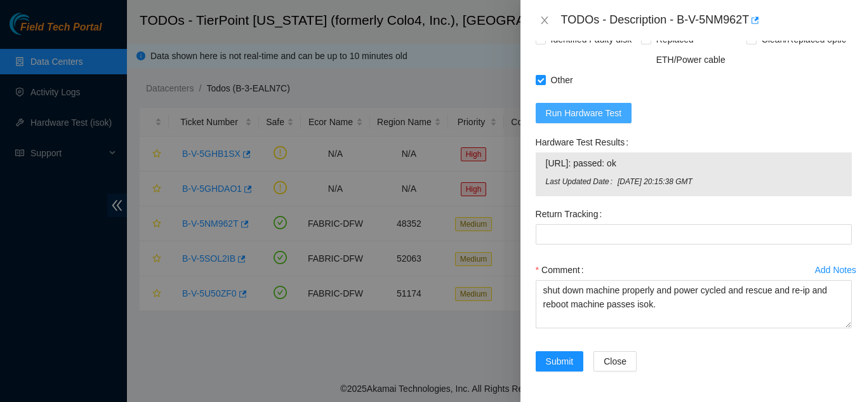
click at [576, 112] on span "Run Hardware Test" at bounding box center [584, 113] width 76 height 14
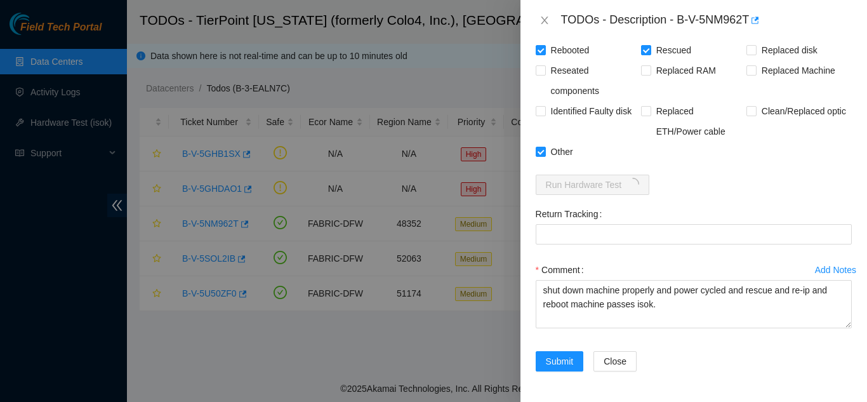
scroll to position [718, 0]
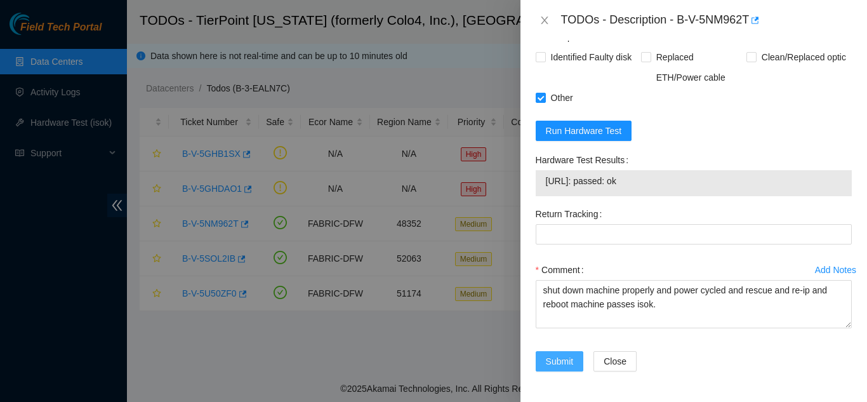
click at [559, 358] on span "Submit" at bounding box center [560, 361] width 28 height 14
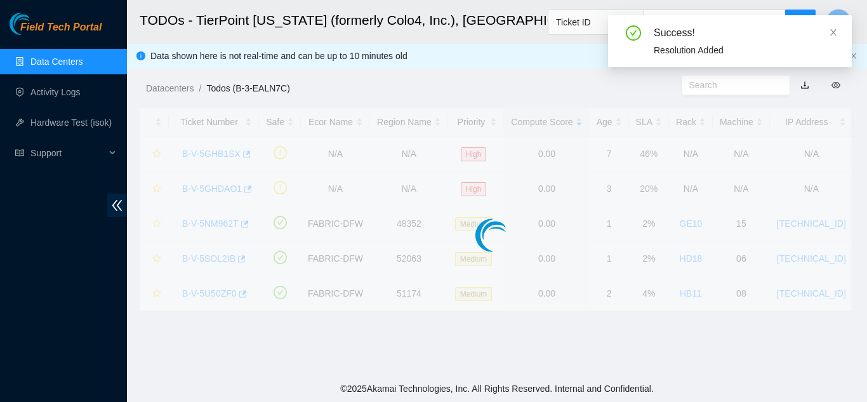
scroll to position [389, 0]
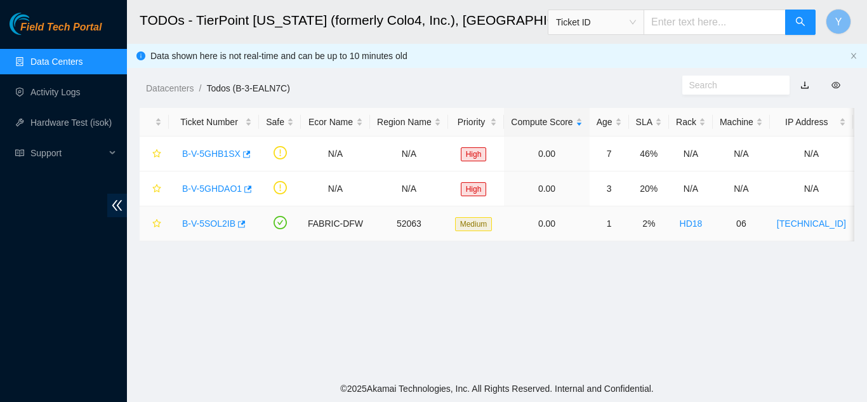
click at [218, 224] on link "B-V-5SOL2IB" at bounding box center [208, 223] width 53 height 10
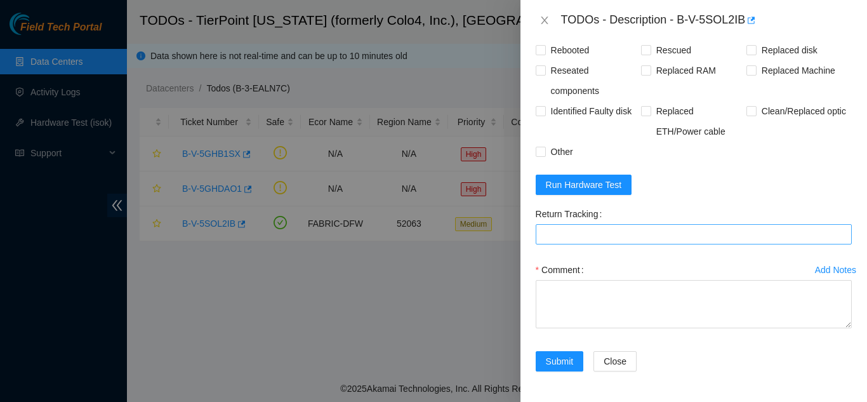
scroll to position [1159, 0]
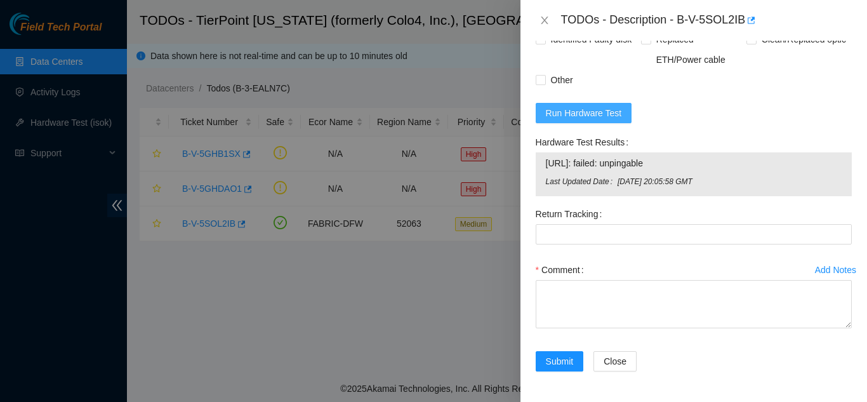
click at [583, 113] on span "Run Hardware Test" at bounding box center [584, 113] width 76 height 14
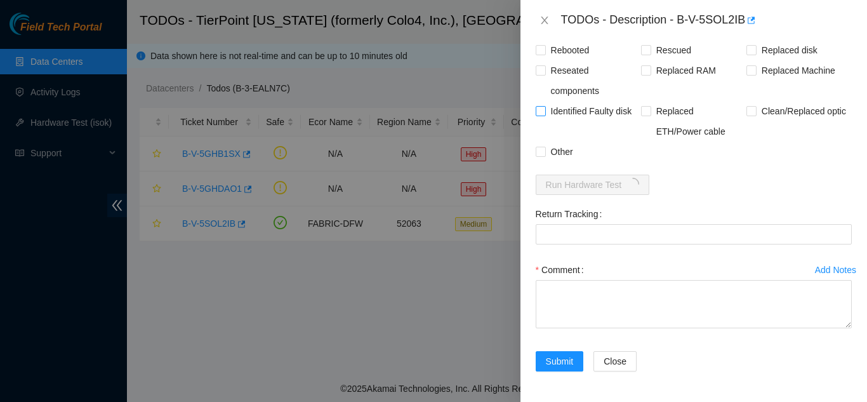
scroll to position [1141, 0]
